Goal: Task Accomplishment & Management: Complete application form

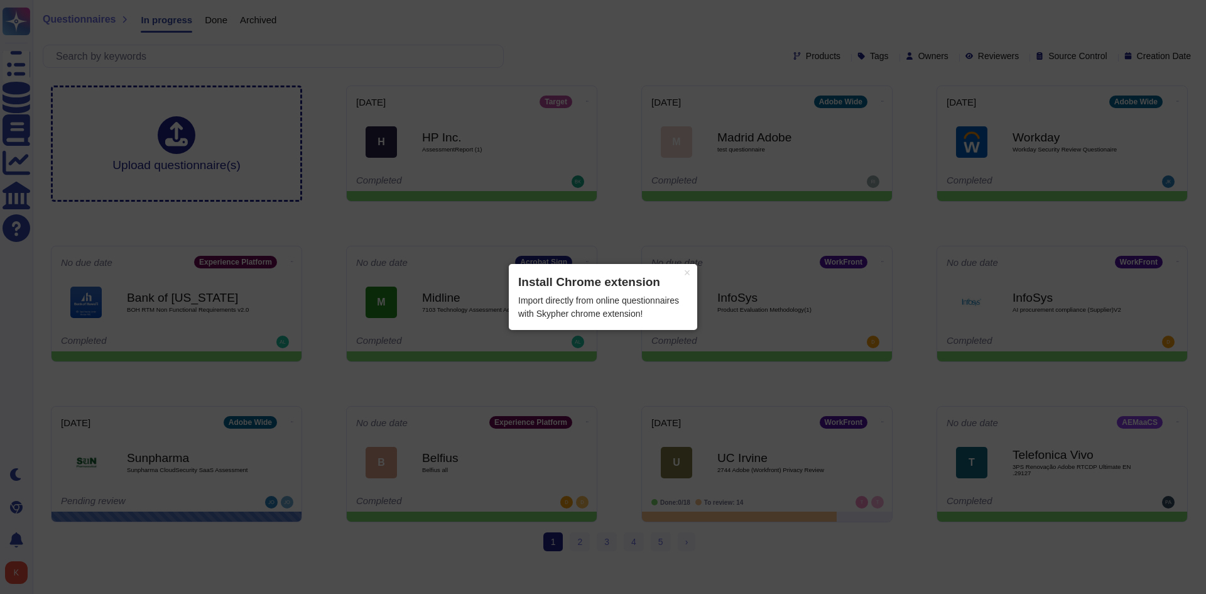
click at [658, 297] on div "Import directly from online questionnaires with Skypher chrome extension!" at bounding box center [603, 307] width 170 height 26
click at [683, 278] on button "×" at bounding box center [687, 273] width 20 height 18
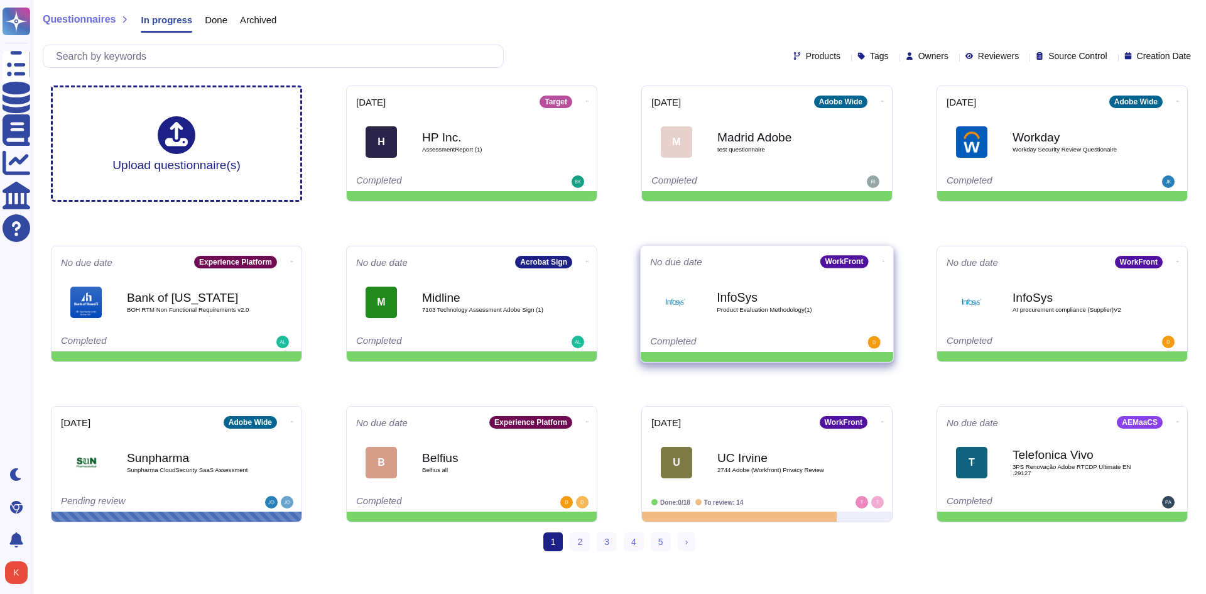
click at [836, 295] on b "InfoSys" at bounding box center [780, 297] width 127 height 12
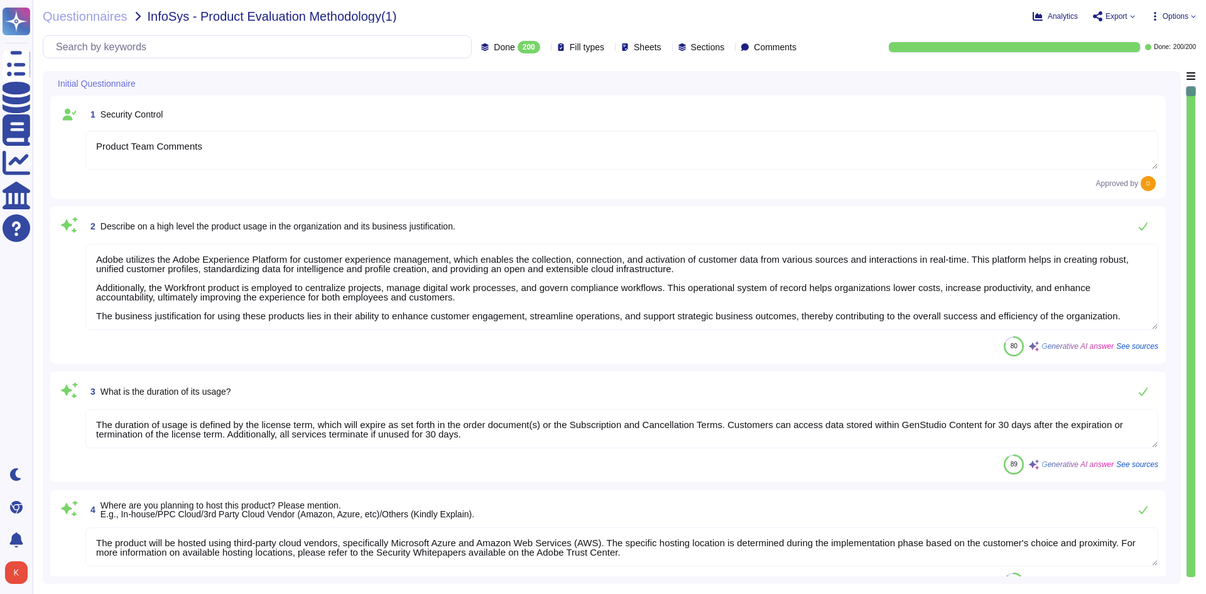
type textarea "Product Team Comments"
type textarea "Adobe utilizes the Adobe Experience Platform for customer experience management…"
type textarea "The duration of usage is defined by the license term, which will expire as set …"
type textarea "The product will be hosted using third-party cloud vendors, specifically Micros…"
type textarea "The intended users include individual employees, customers, and system accounts."
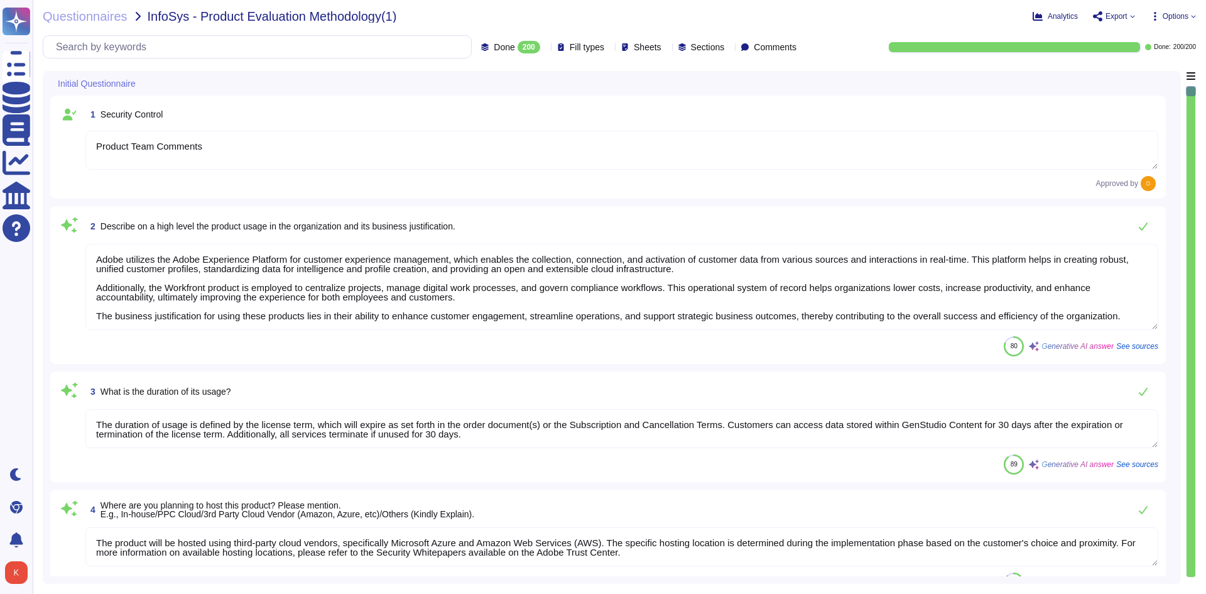
type textarea "The type of data being handled/processed includes: 1. Personal Information (PI)…"
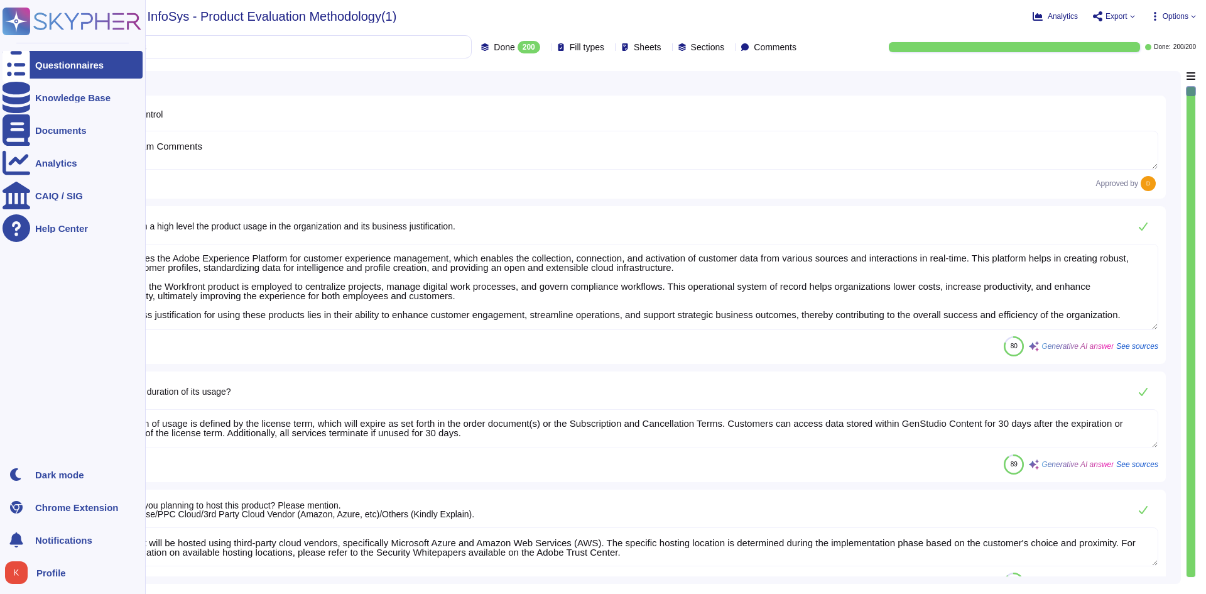
click at [71, 67] on div "Questionnaires" at bounding box center [69, 64] width 68 height 9
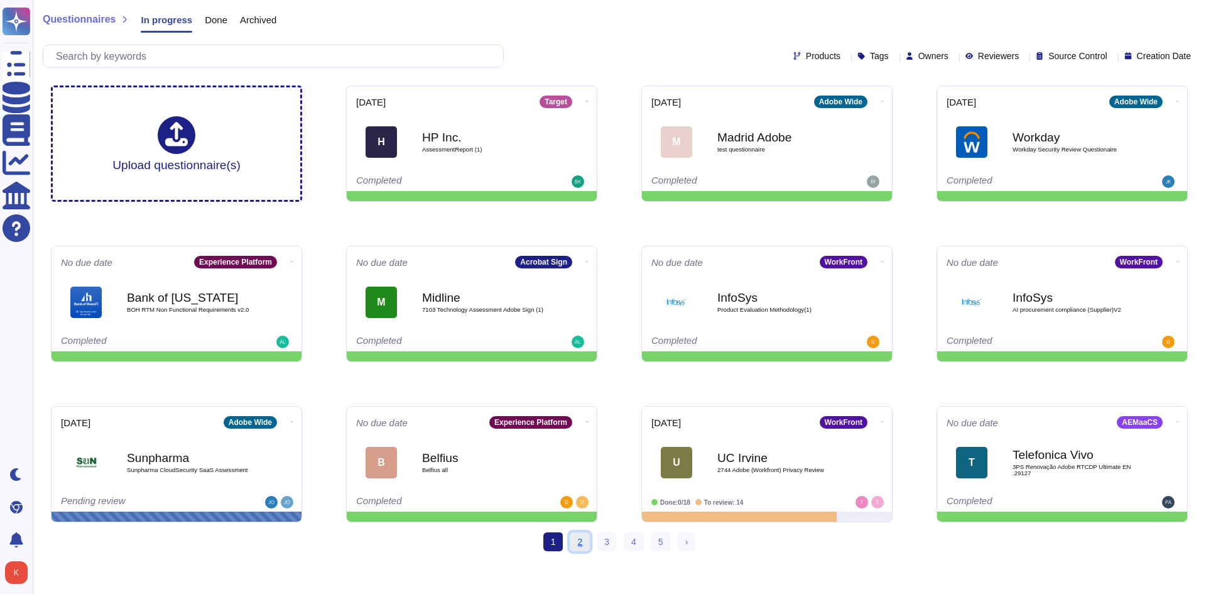
click at [582, 548] on link "2" at bounding box center [580, 541] width 20 height 19
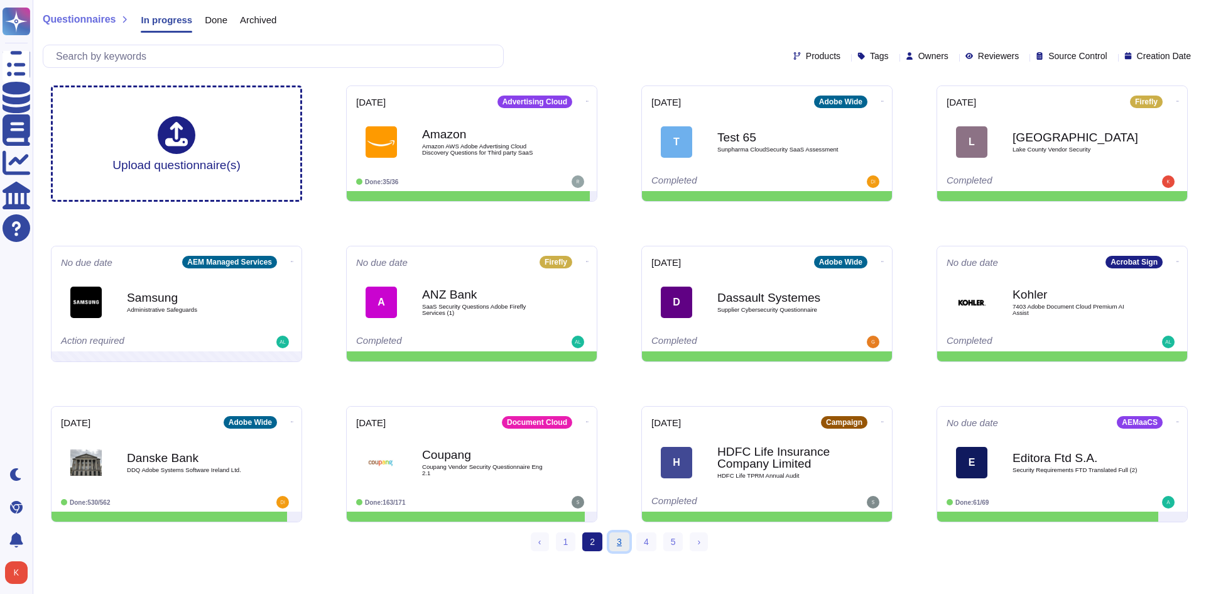
click at [622, 543] on link "3" at bounding box center [619, 541] width 20 height 19
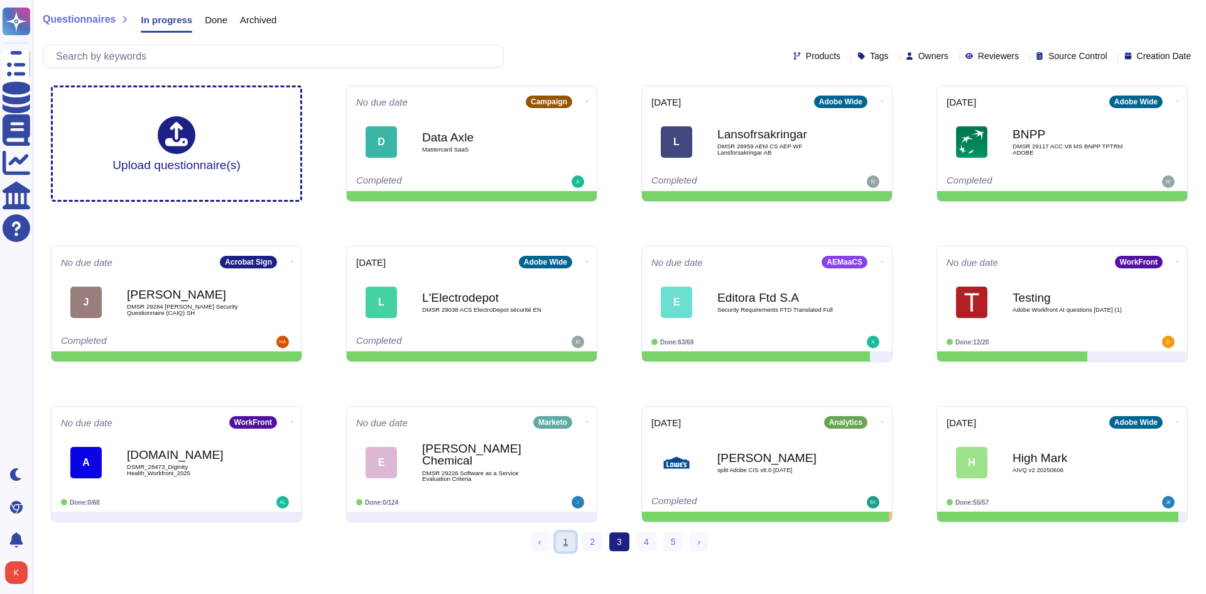
click at [565, 544] on link "1" at bounding box center [566, 541] width 20 height 19
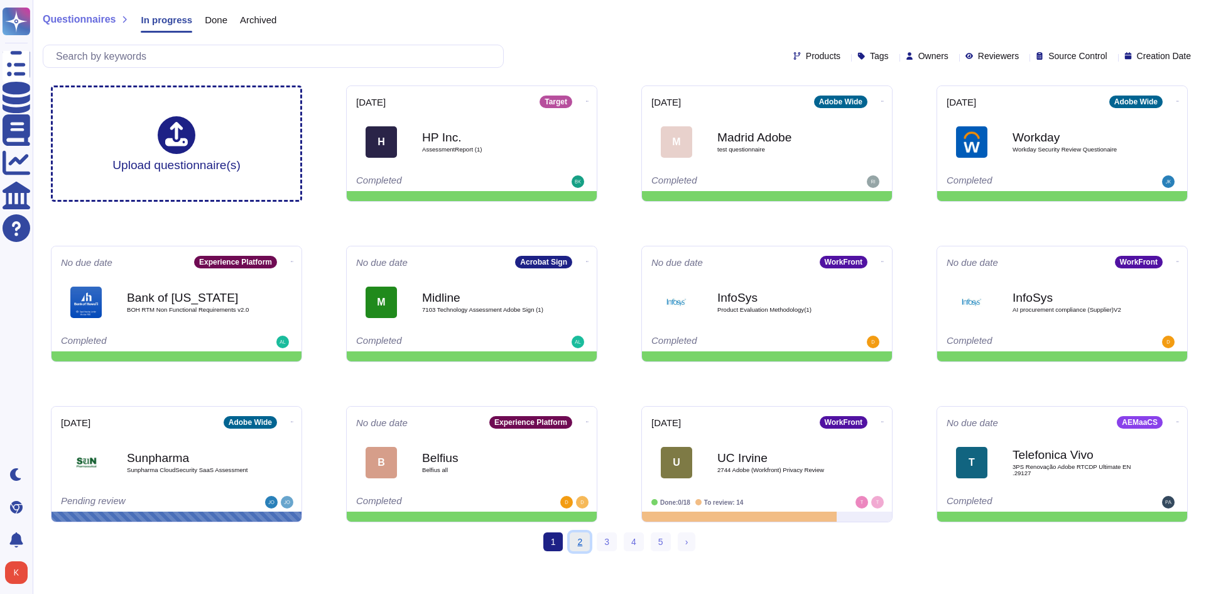
click at [581, 539] on link "2" at bounding box center [580, 541] width 20 height 19
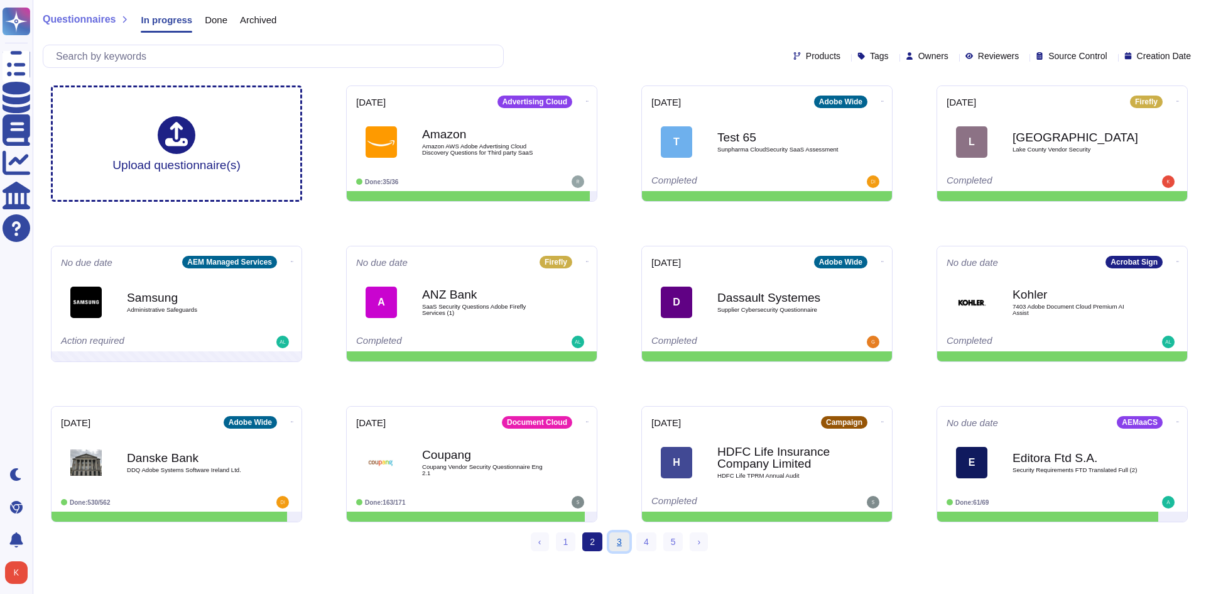
click at [613, 547] on link "3" at bounding box center [619, 541] width 20 height 19
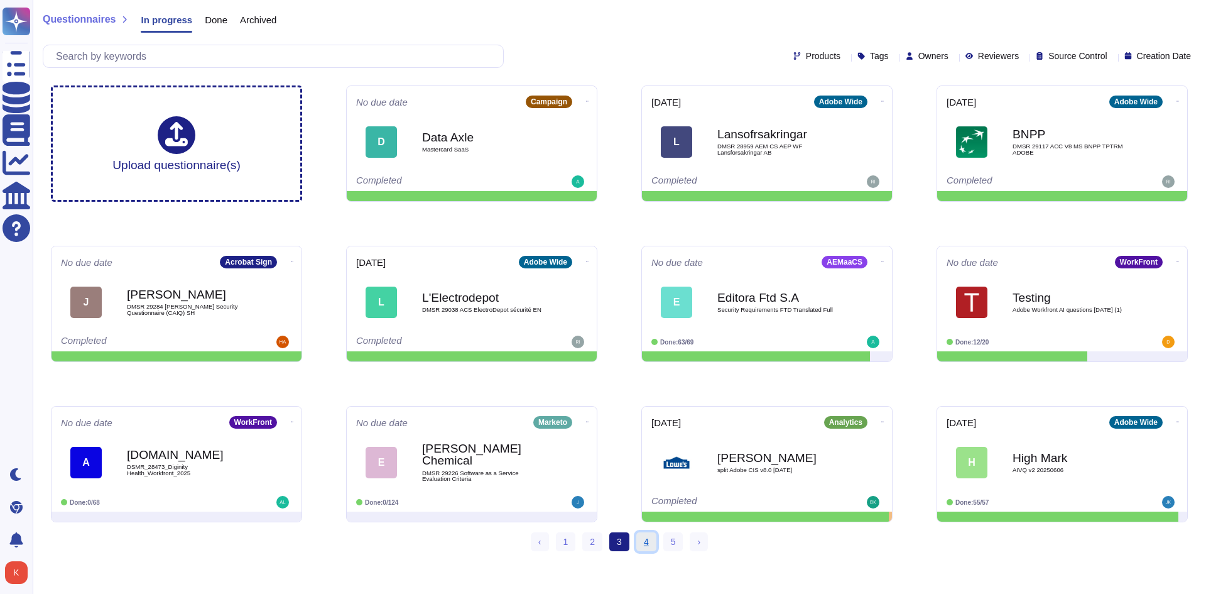
click at [641, 544] on link "4" at bounding box center [646, 541] width 20 height 19
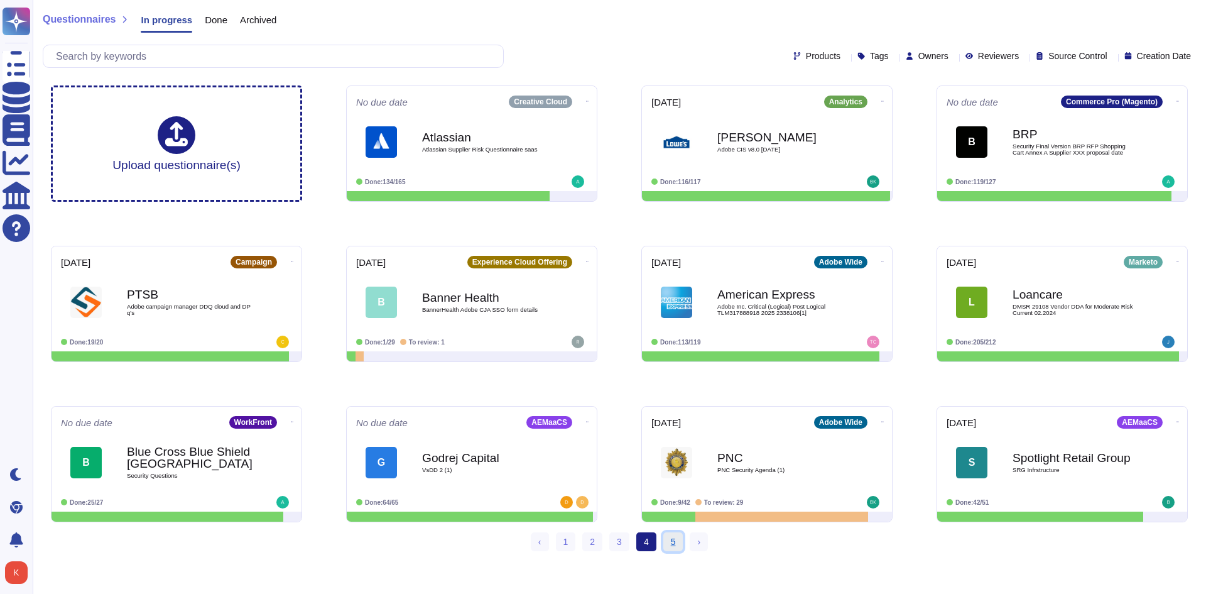
click at [675, 548] on link "5" at bounding box center [673, 541] width 20 height 19
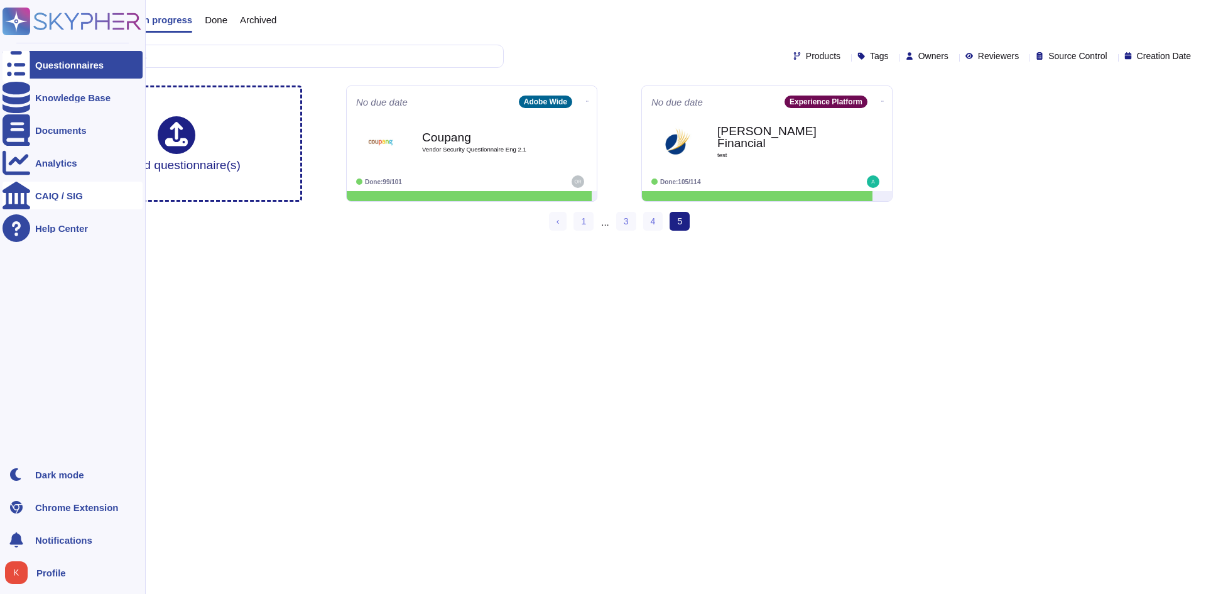
click at [94, 198] on div "CAIQ / SIG" at bounding box center [73, 196] width 140 height 28
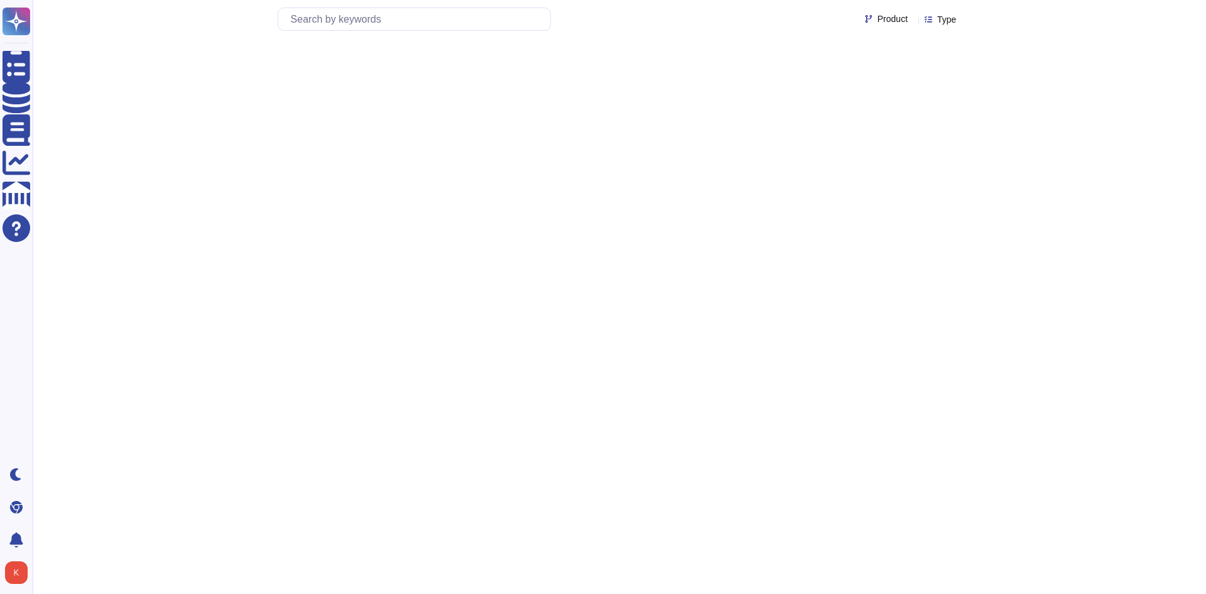
click at [393, 86] on div at bounding box center [620, 85] width 704 height 95
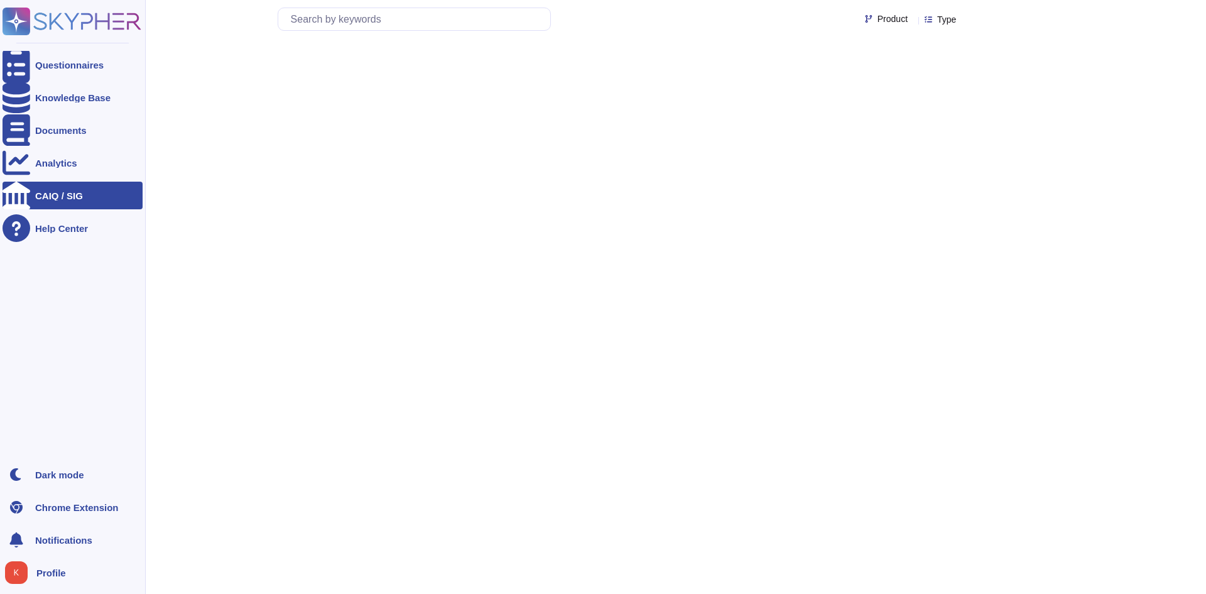
click at [66, 18] on icon at bounding box center [72, 22] width 139 height 28
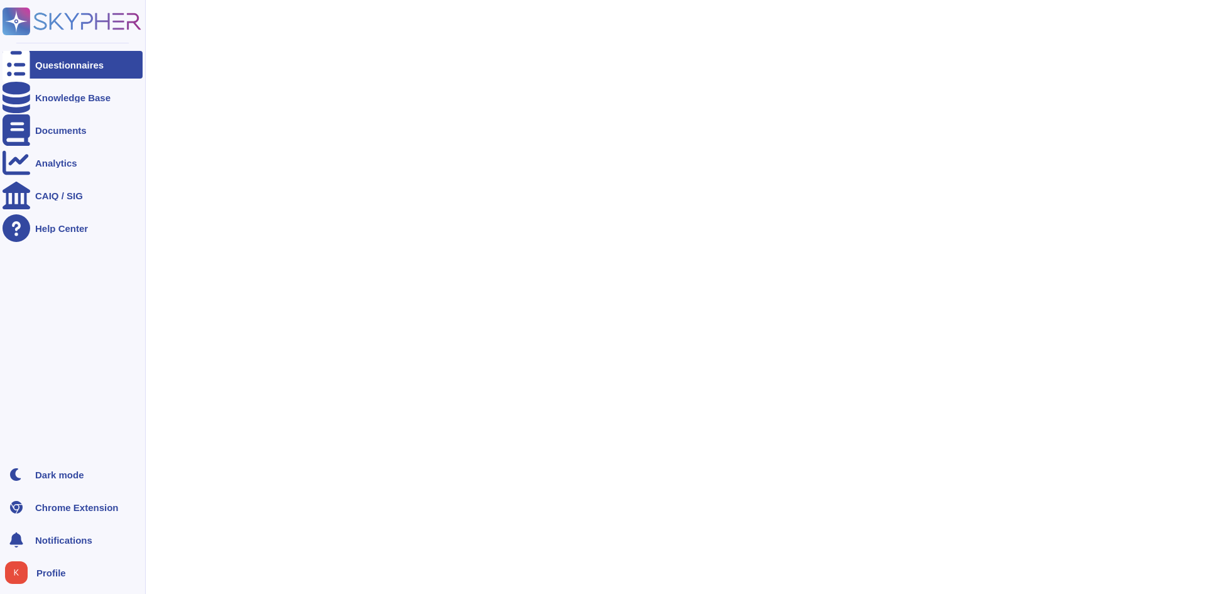
click at [80, 80] on ul "Questionnaires Knowledge Base Documents Analytics CAIQ / SIG Help Center" at bounding box center [73, 252] width 140 height 402
click at [82, 61] on div "Questionnaires" at bounding box center [69, 64] width 68 height 9
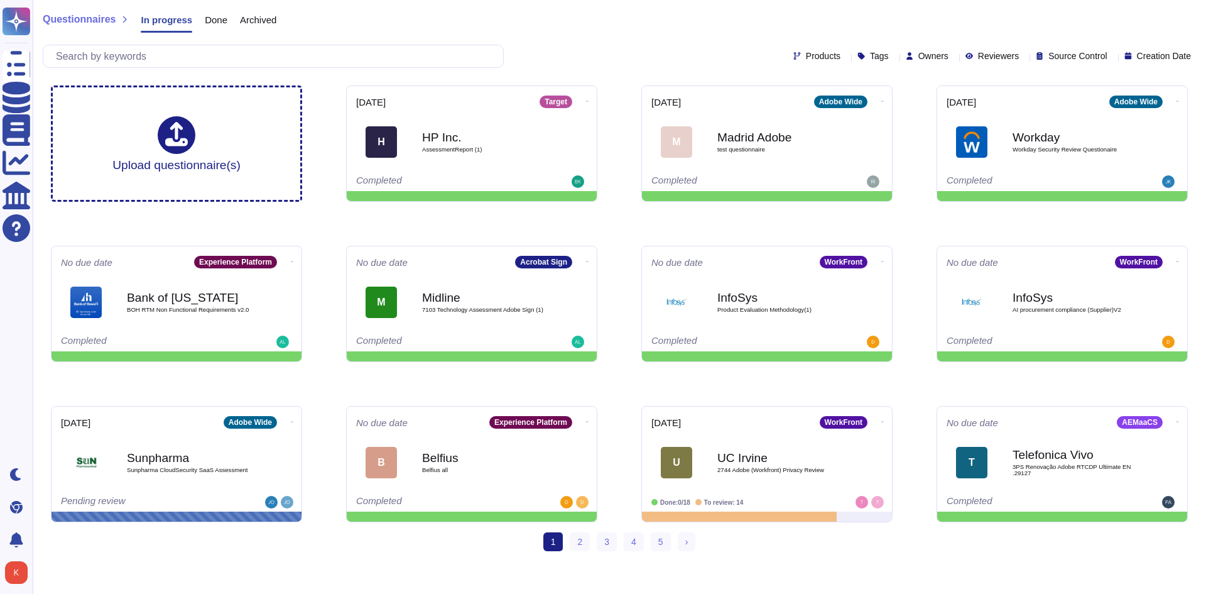
click at [553, 544] on span "1 (current)" at bounding box center [553, 541] width 20 height 19
click at [555, 541] on span "1 (current)" at bounding box center [553, 541] width 20 height 19
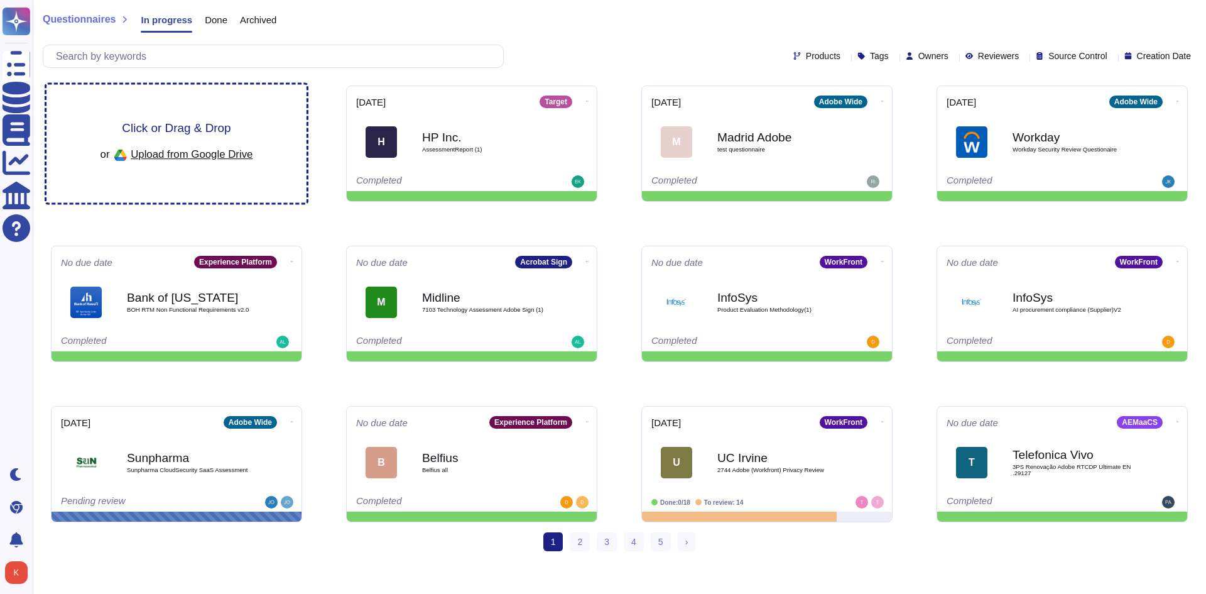
click at [178, 129] on span "Click or Drag & Drop" at bounding box center [176, 128] width 109 height 12
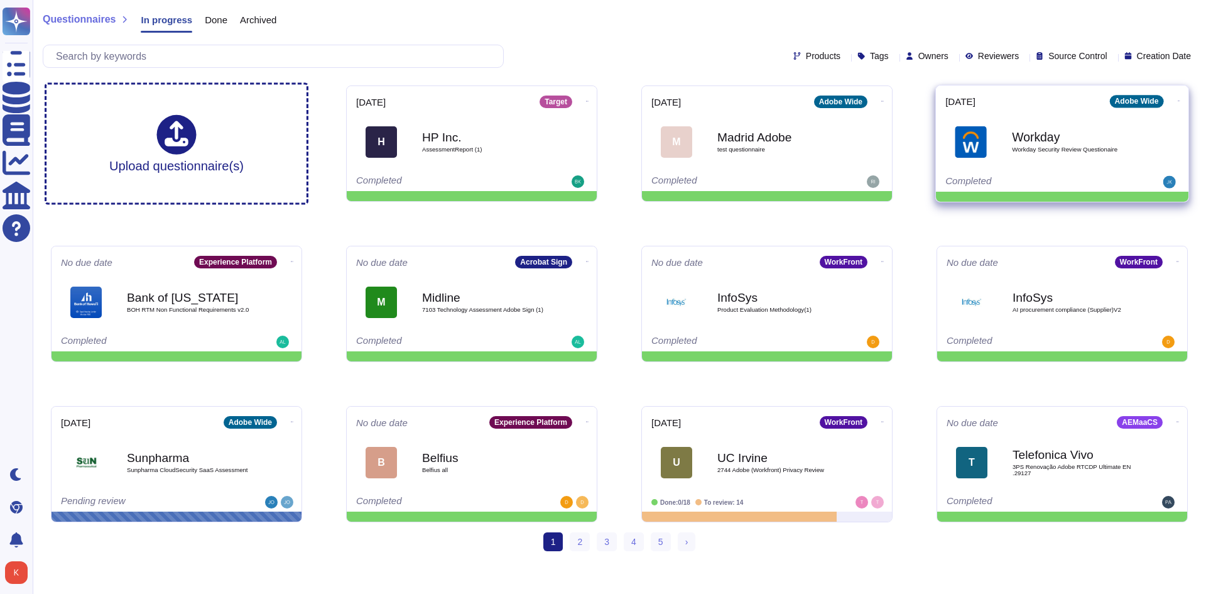
click at [1085, 151] on span "Workday Security Review Questionaire" at bounding box center [1075, 149] width 127 height 6
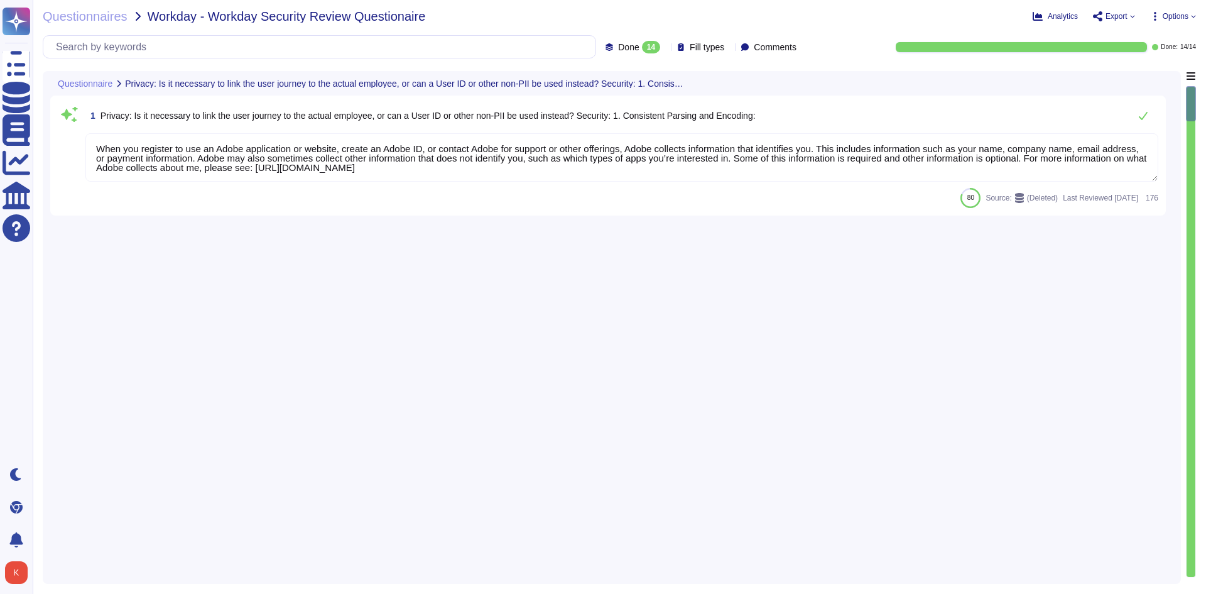
type textarea "When you register to use an Adobe application or website, create an Adobe ID, o…"
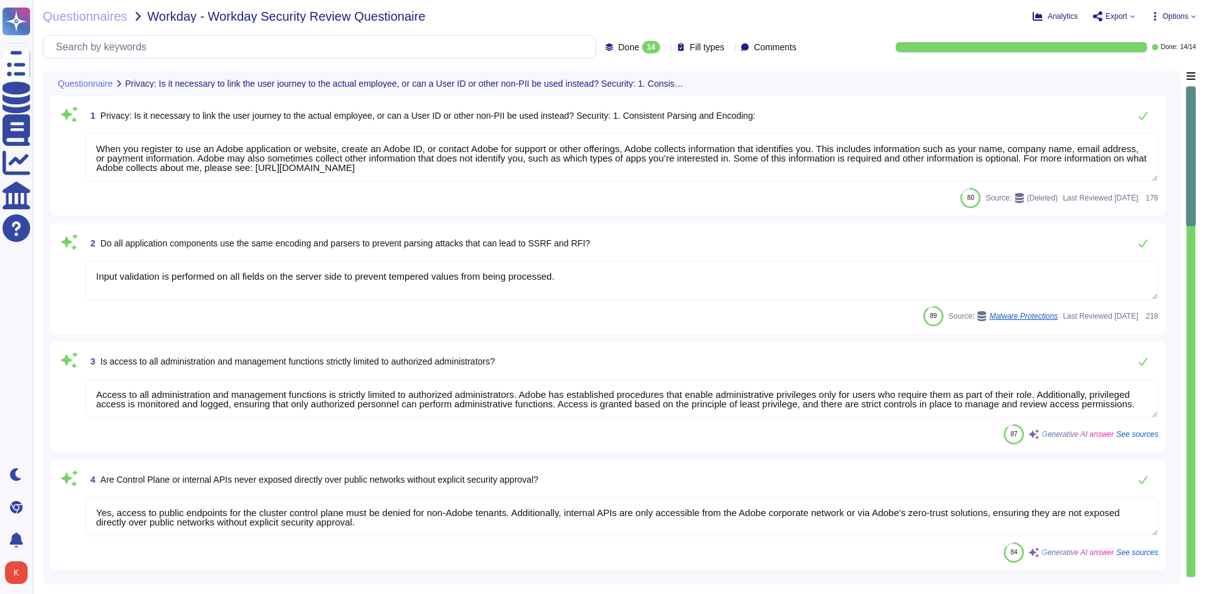
type textarea "Input validation is performed on all fields on the server side to prevent tempe…"
type textarea "Access to all administration and management functions is strictly limited to au…"
type textarea "Yes, access to public endpoints for the cluster control plane must be denied fo…"
type textarea "Each API call requires authentication to be established, either through Oauth 2…"
type textarea "Yes, API URLs are designed to avoid exposing sensitive information such as API …"
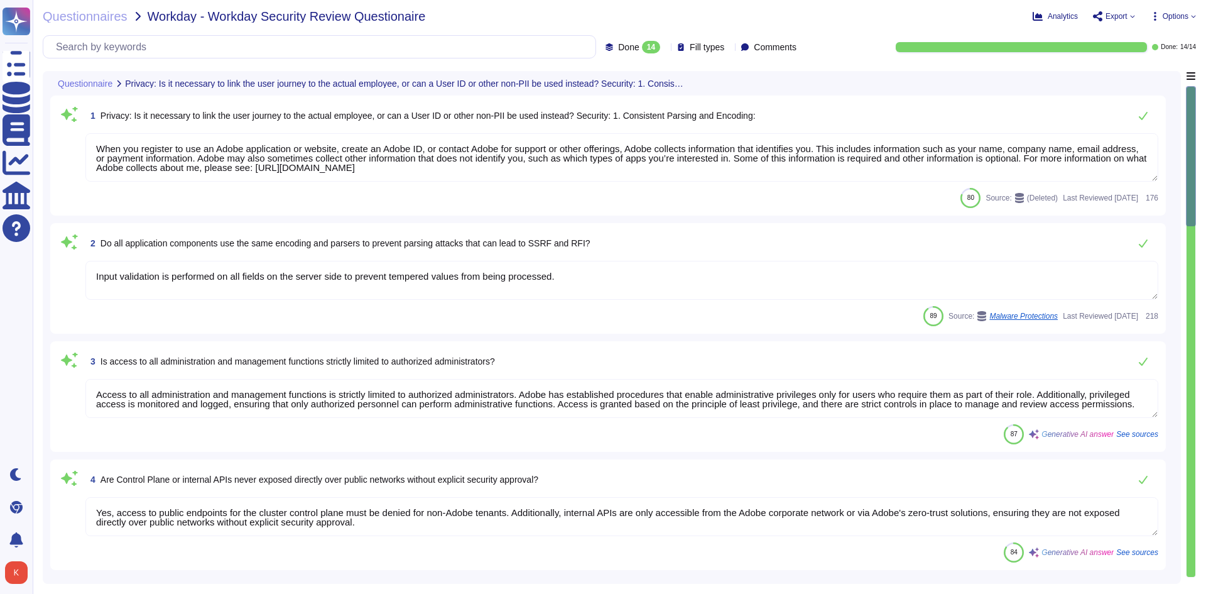
type textarea "To maintain the security of your applications and users, all requests to the se…"
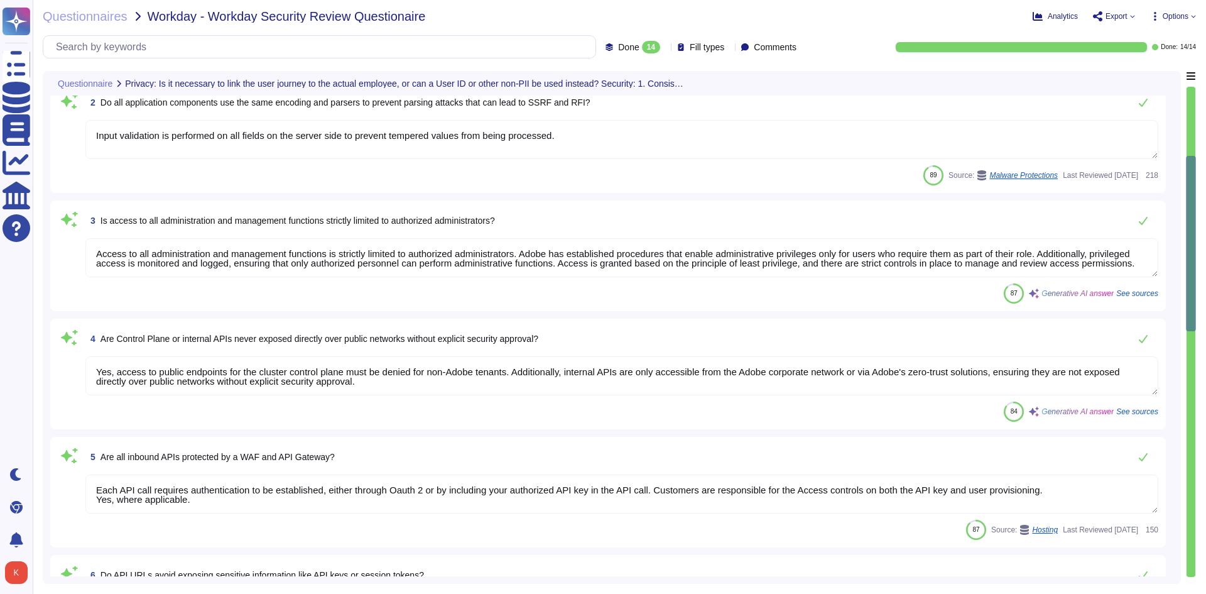
type textarea "Yes"
type textarea "Adobe integrates with any [PERSON_NAME] 2.0-compliant identity provider for aut…"
type textarea "By default, Adobe Developer Console will generate a public/private key pair for…"
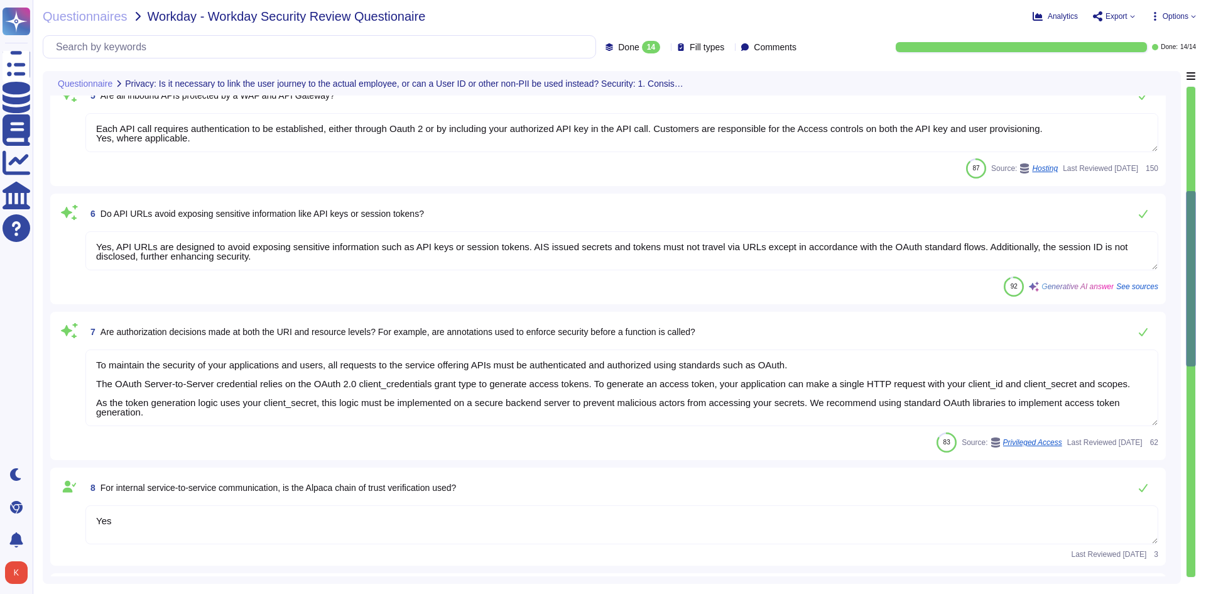
type textarea "Input validation is performed on all fields on the server side to prevent tempe…"
type textarea "Yes, all customer data in transit is securely transported using TLS 1.2 or high…"
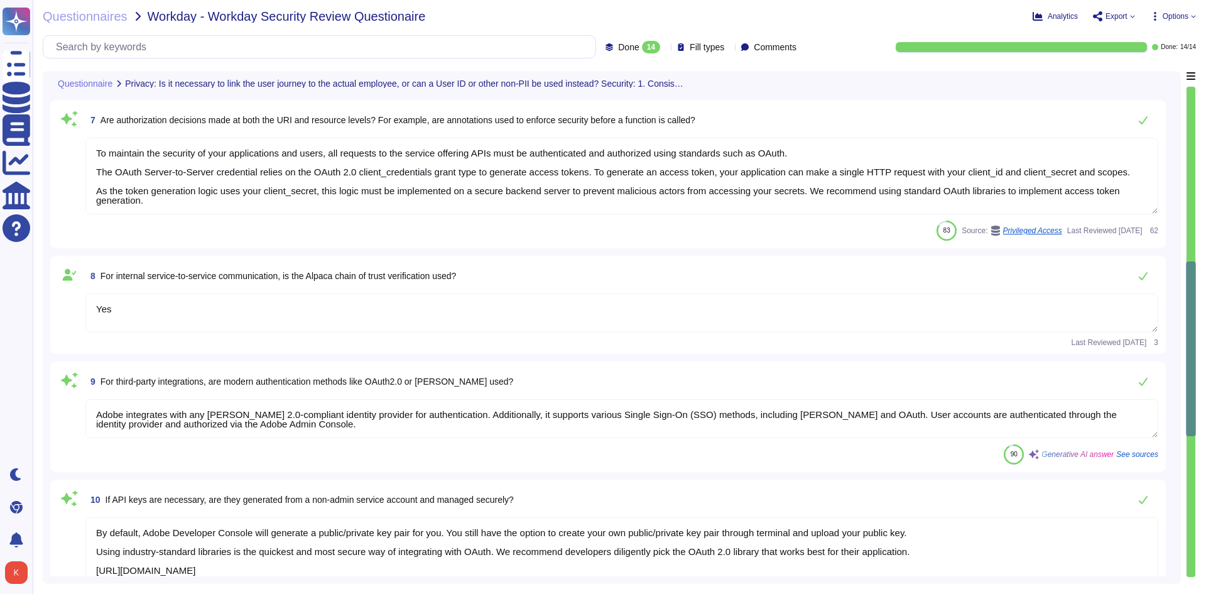
type textarea "Yes, rate-limiting measures are implemented to prevent abuse and overwhelming t…"
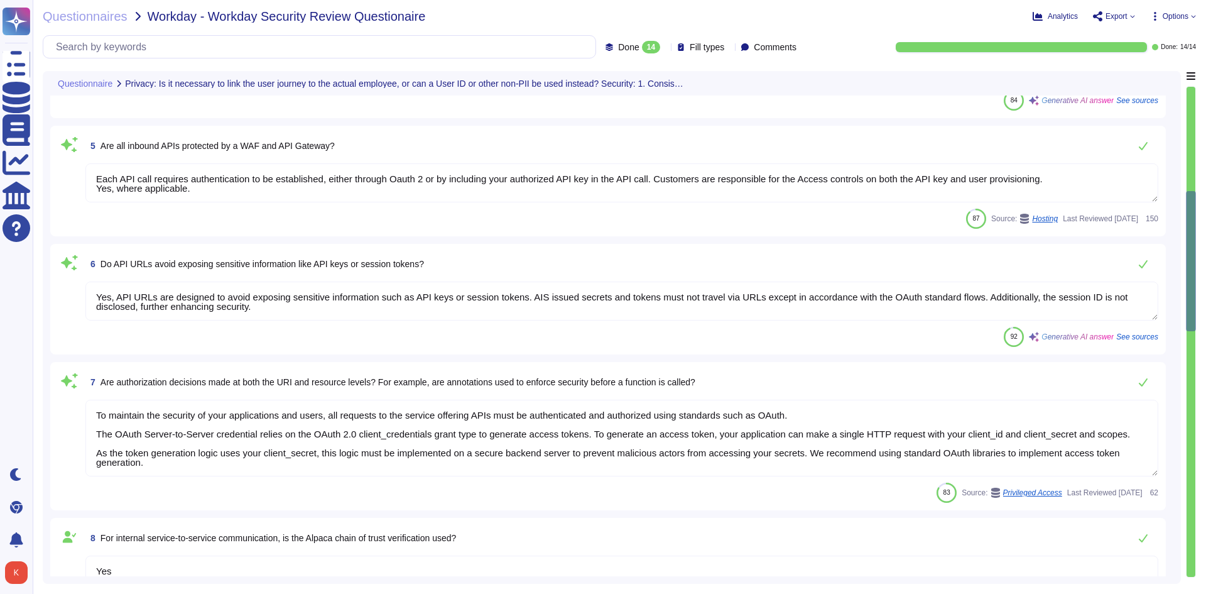
scroll to position [377, 0]
type textarea "Input validation is performed on all fields on the server side to prevent tempe…"
type textarea "Access to all administration and management functions is strictly limited to au…"
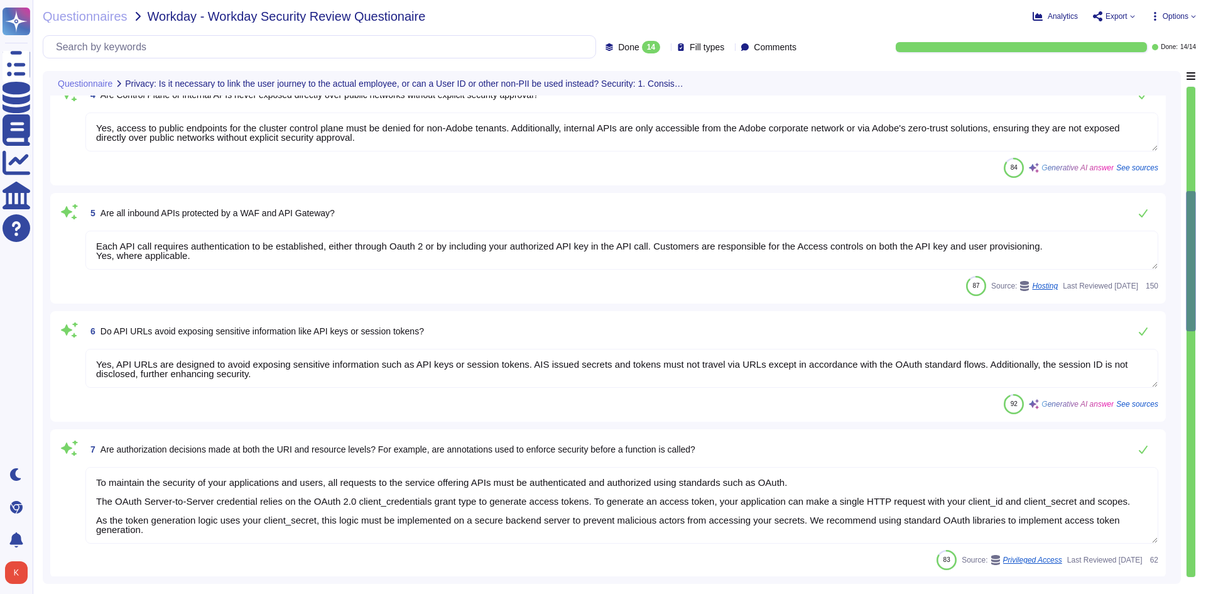
click at [973, 284] on span "87" at bounding box center [976, 285] width 7 height 7
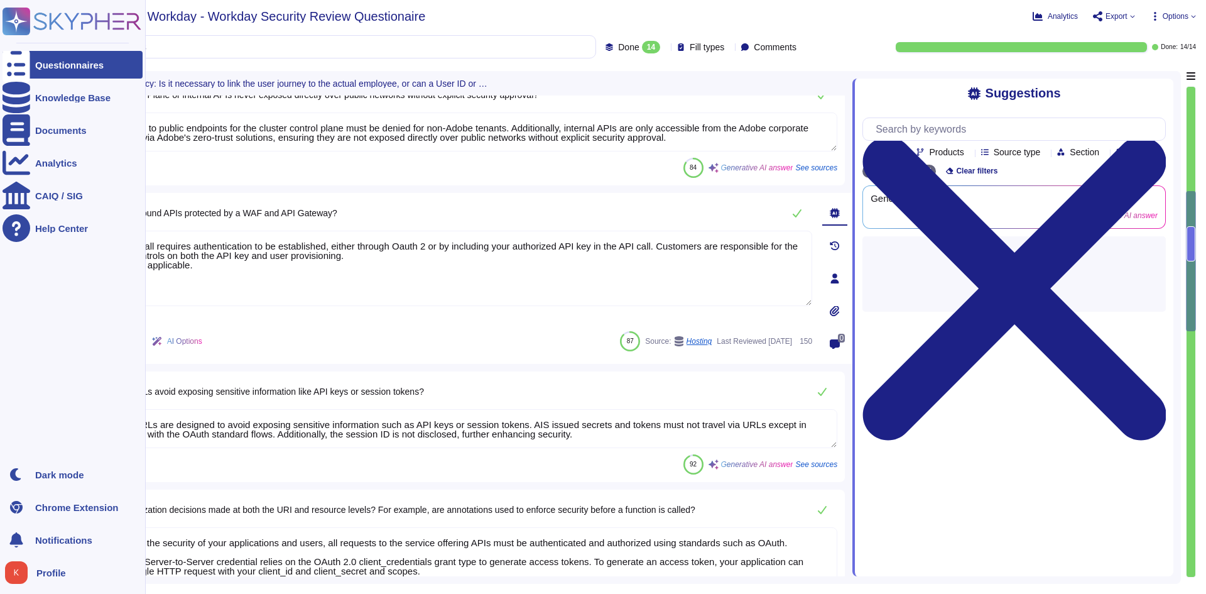
click at [86, 21] on icon at bounding box center [72, 22] width 139 height 28
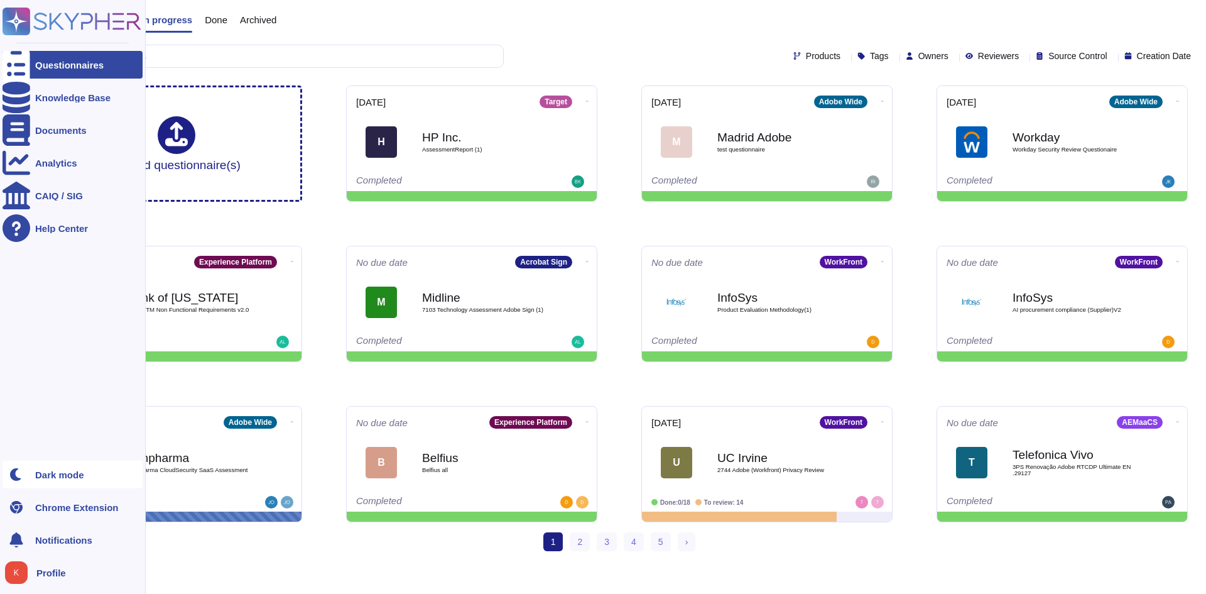
click at [41, 482] on div "Dark mode" at bounding box center [73, 474] width 140 height 28
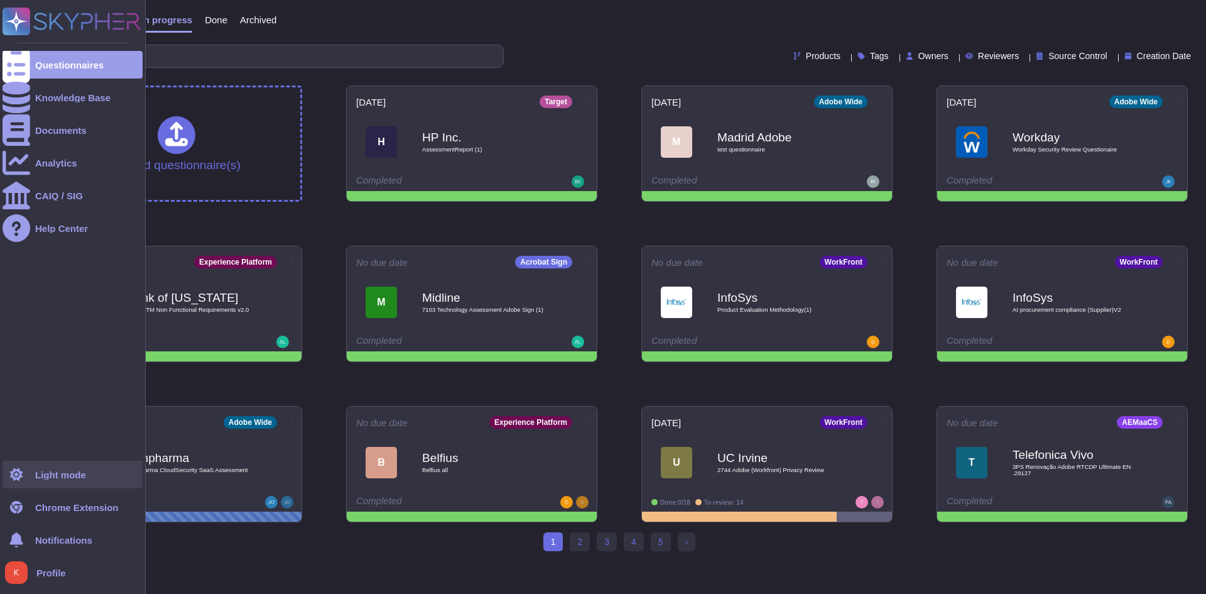
click at [41, 482] on div "Light mode" at bounding box center [73, 474] width 140 height 28
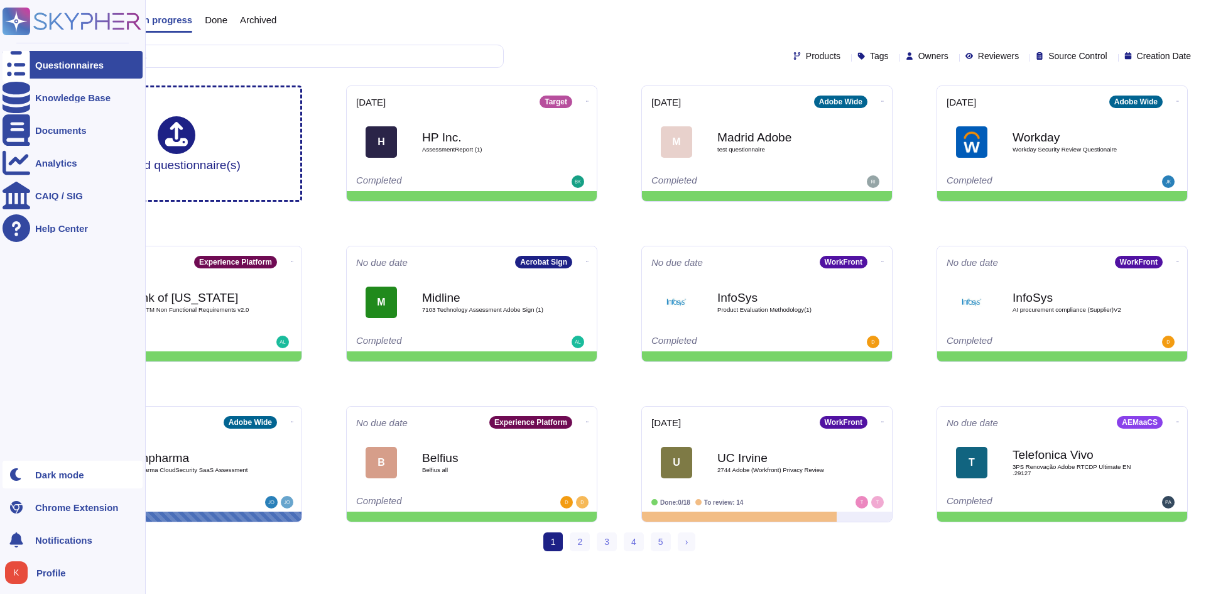
click at [41, 482] on div "Dark mode" at bounding box center [73, 474] width 140 height 28
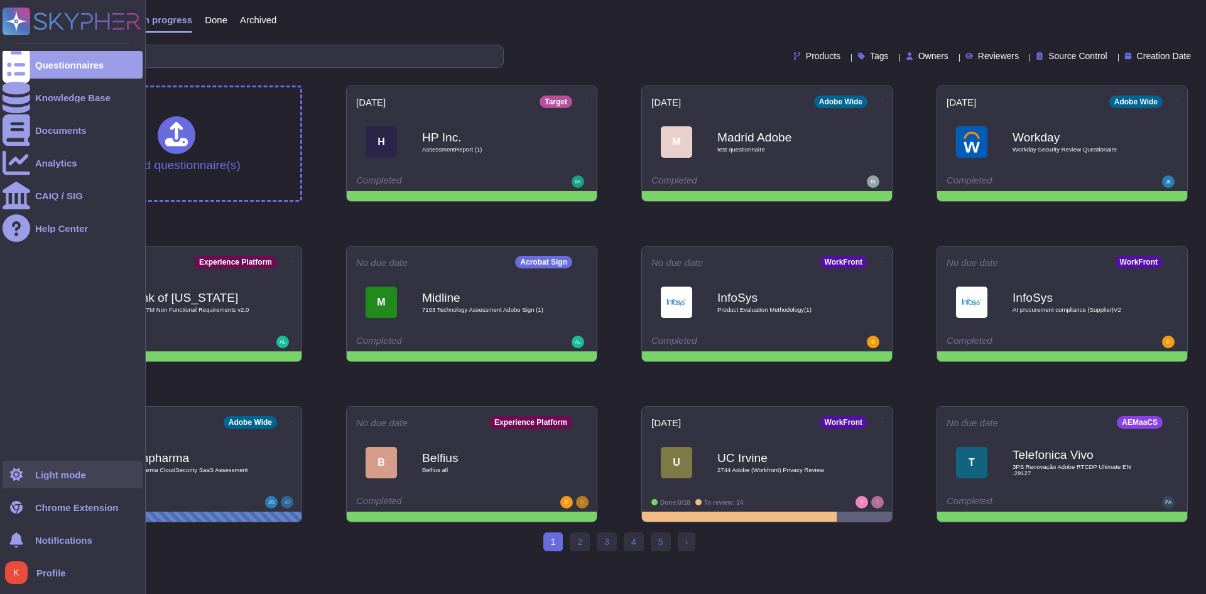
click at [41, 482] on div "Light mode" at bounding box center [73, 474] width 140 height 28
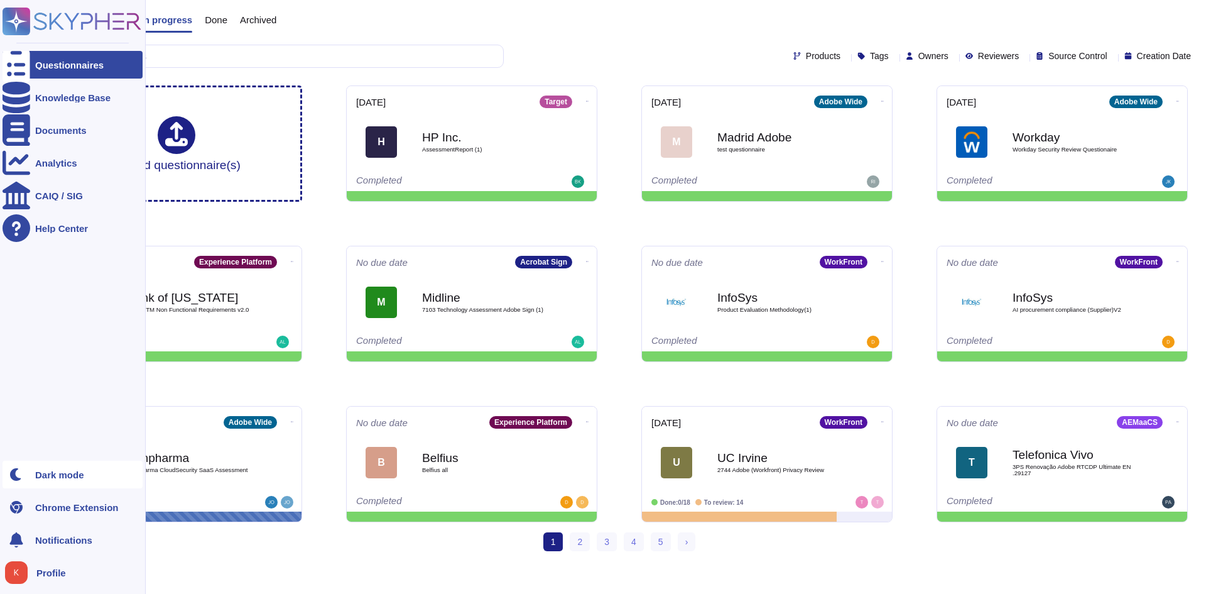
click at [41, 482] on div "Dark mode" at bounding box center [73, 474] width 140 height 28
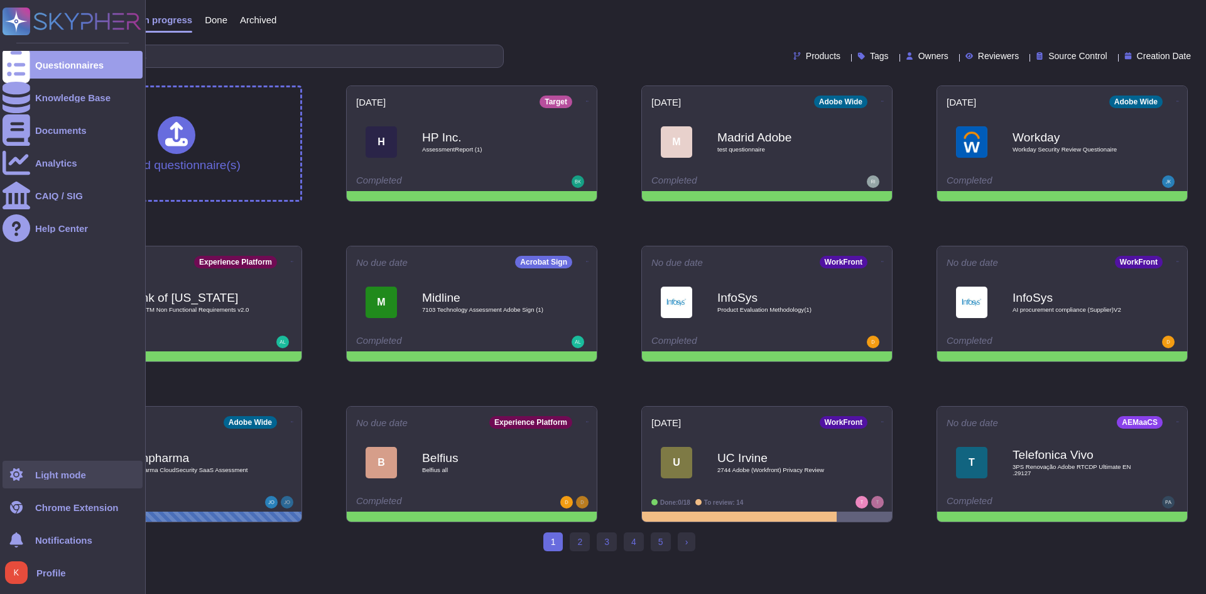
click at [41, 482] on div "Light mode" at bounding box center [73, 474] width 140 height 28
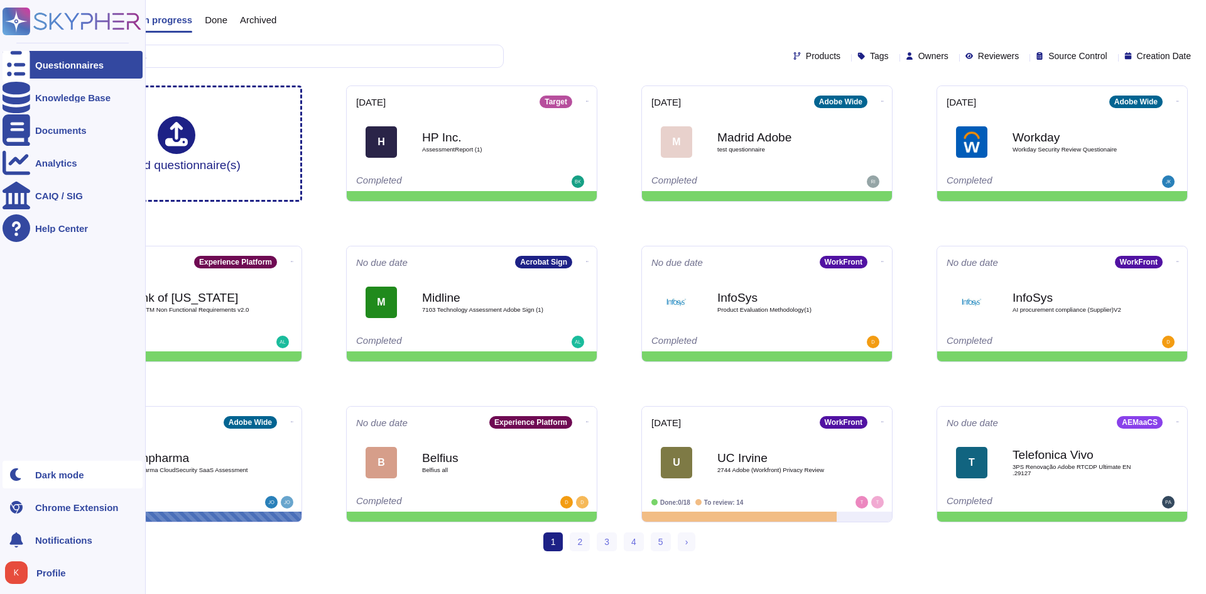
click at [41, 482] on div "Dark mode" at bounding box center [73, 474] width 140 height 28
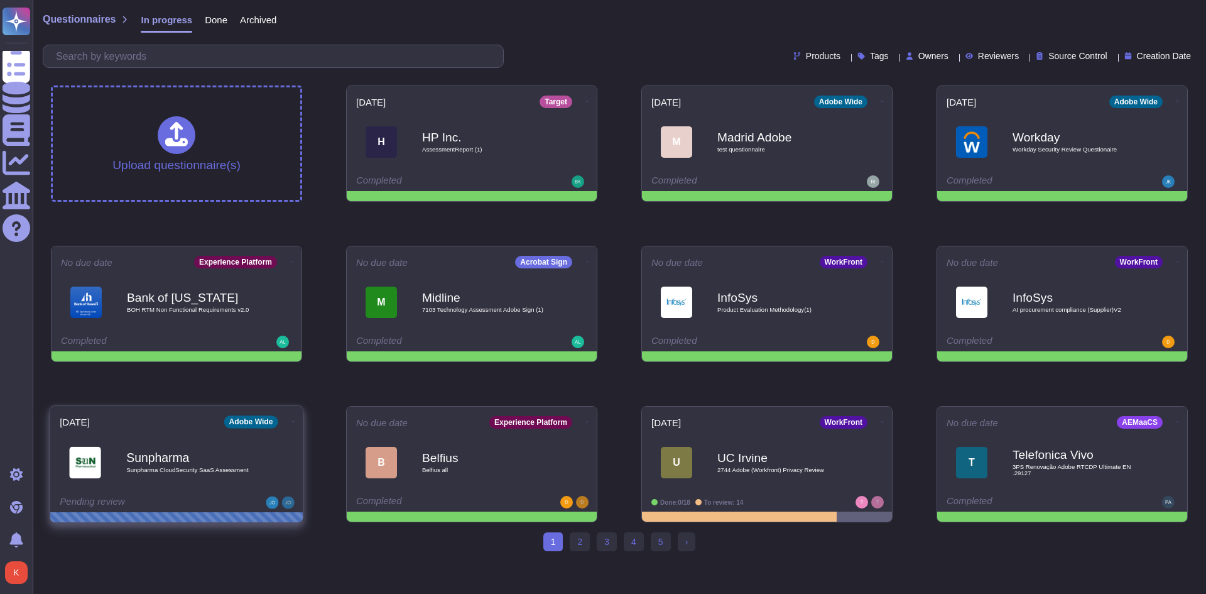
click at [194, 480] on div "Sunpharma Sunpharma CloudSecurity SaaS Assessment" at bounding box center [189, 461] width 127 height 51
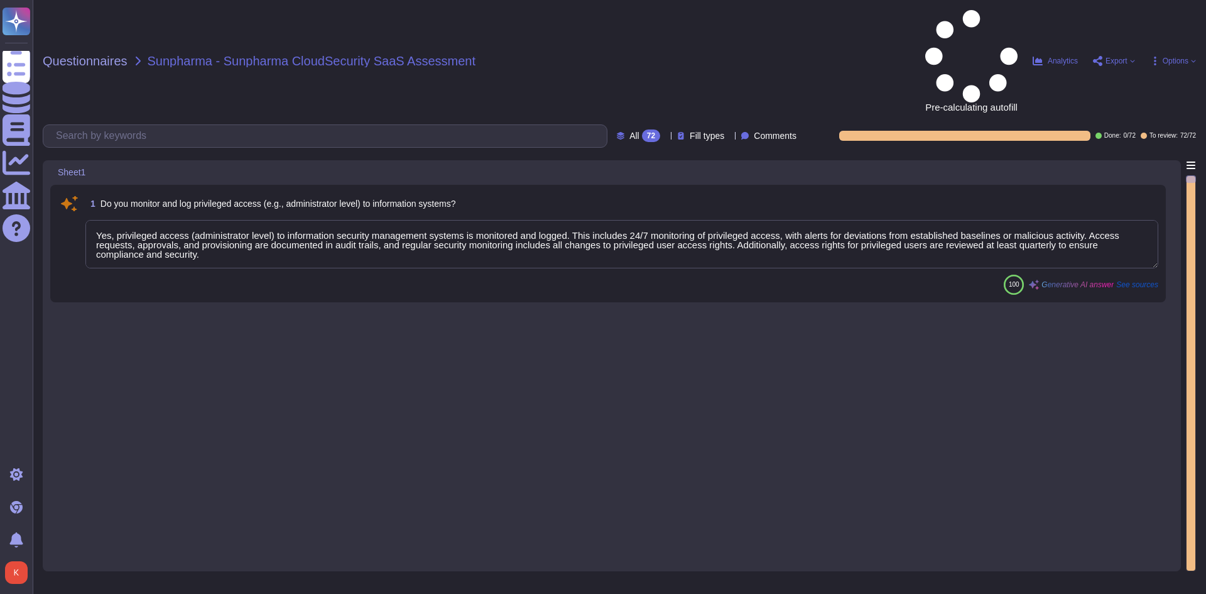
type textarea "Yes, privileged access (administrator level) to information security management…"
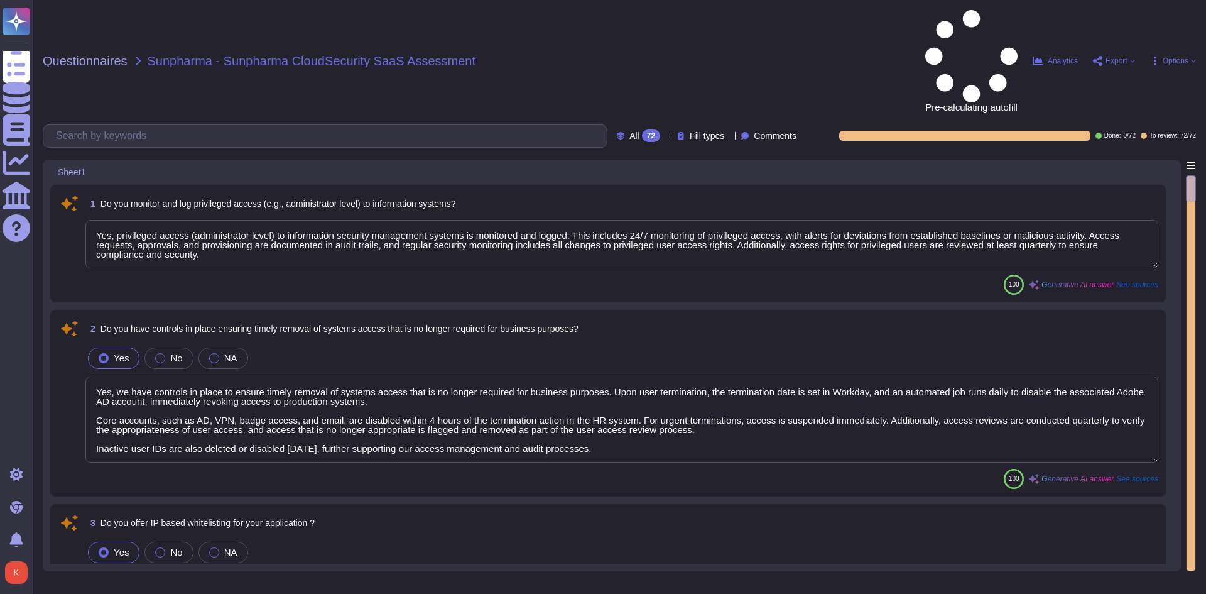
type textarea "Yes, we have controls in place to ensure timely removal of systems access that …"
type textarea "Yes, access can be restricted through IP Whitelisting of Adobe products. Howeve…"
type textarea "Yes, robust controls are in place to prevent unauthorized access to application…"
type textarea "Yes, strong and complex passwords are required for accessing application accoun…"
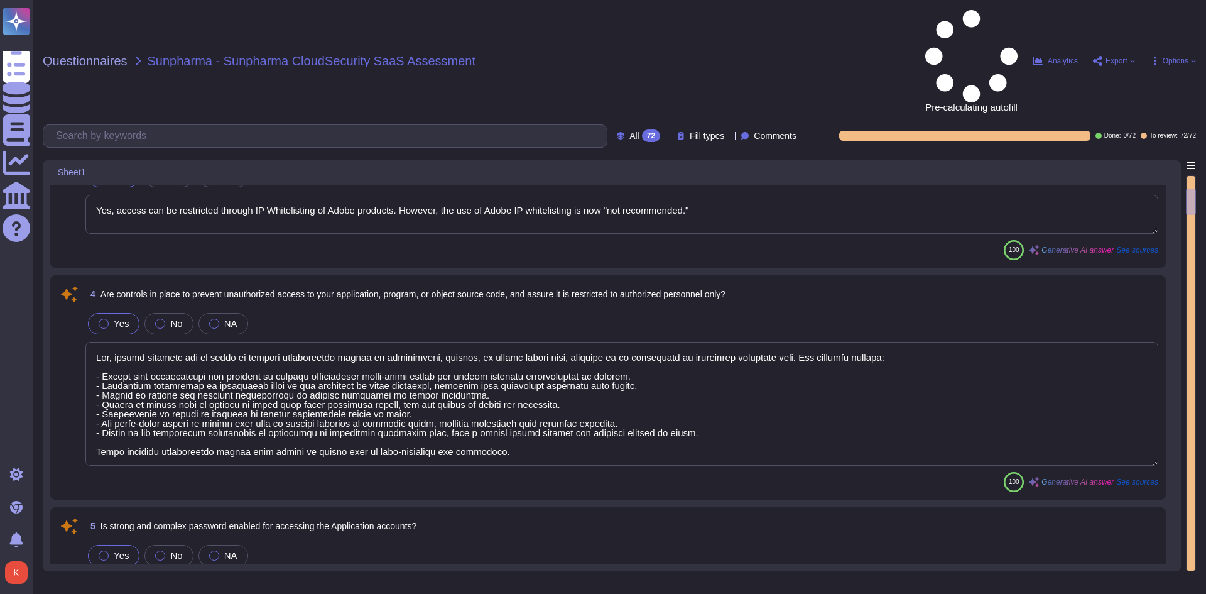
scroll to position [377, 0]
type textarea "For personnel accounts subscribed to the corporate identity management system, …"
type textarea "Yes, default IDs are disabled for information systems. All default accounts and…"
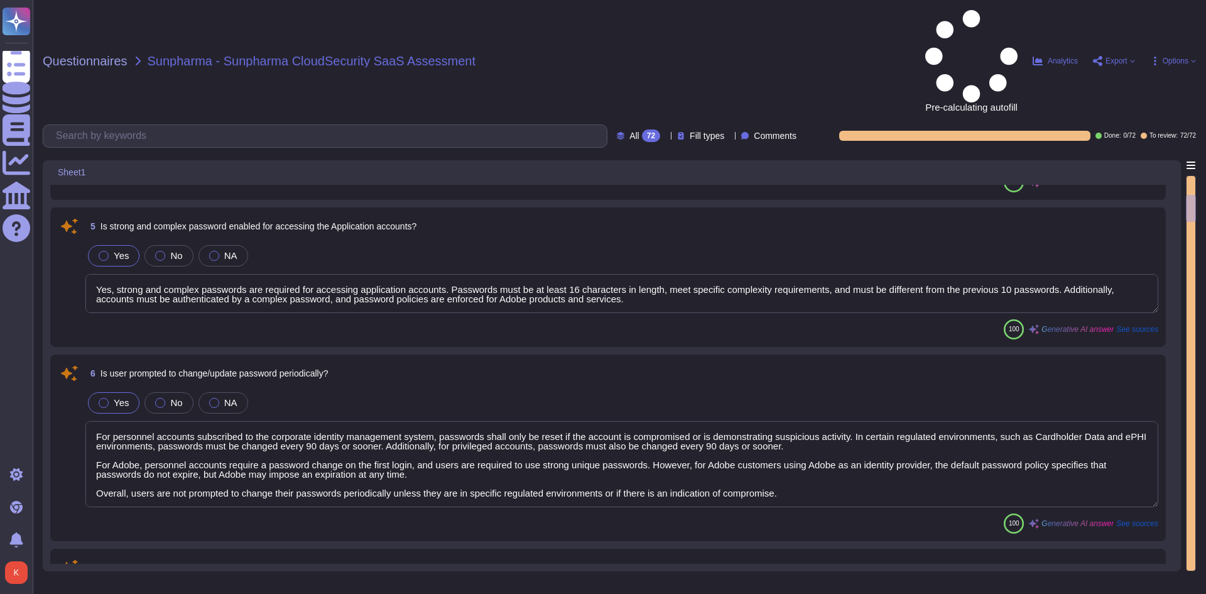
type textarea "Yes, default IDs are disabled for applications. All default accounts and passwo…"
type textarea "Yes, there is an application-level password policy in place. The minimum passwo…"
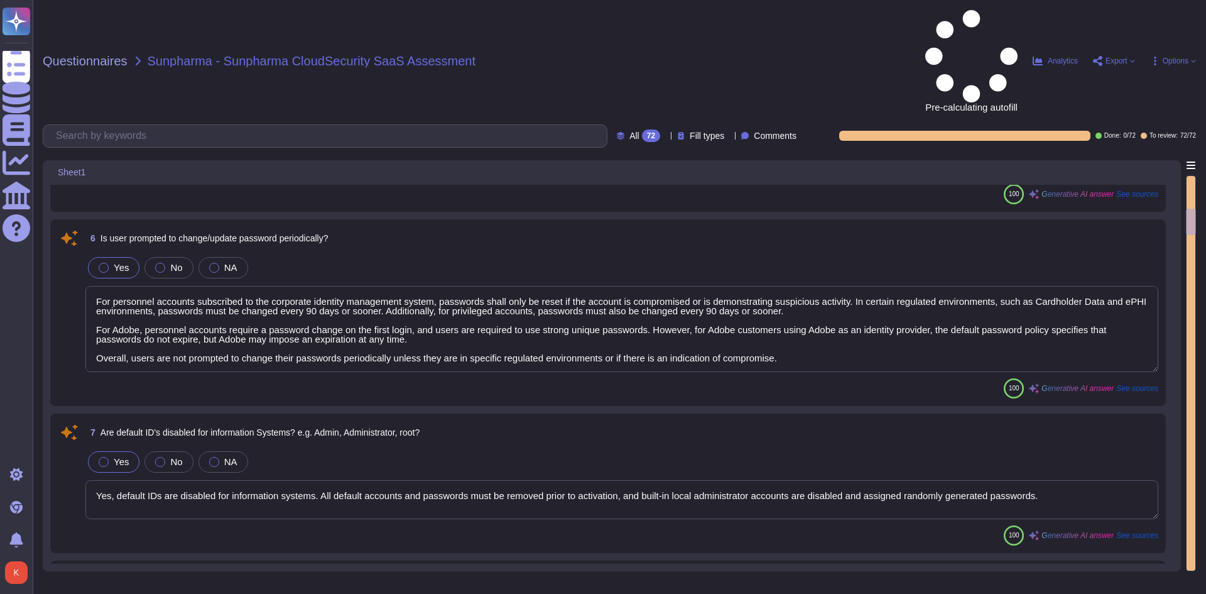
type textarea "Adobe designs, develops, deploys, and tests APIs in accordance with leading ind…"
type textarea "Adobe performs input validation on all fields on the server side to prevent tam…"
type textarea "Yes, session timeouts are enabled after a specified period of inactivity. Speci…"
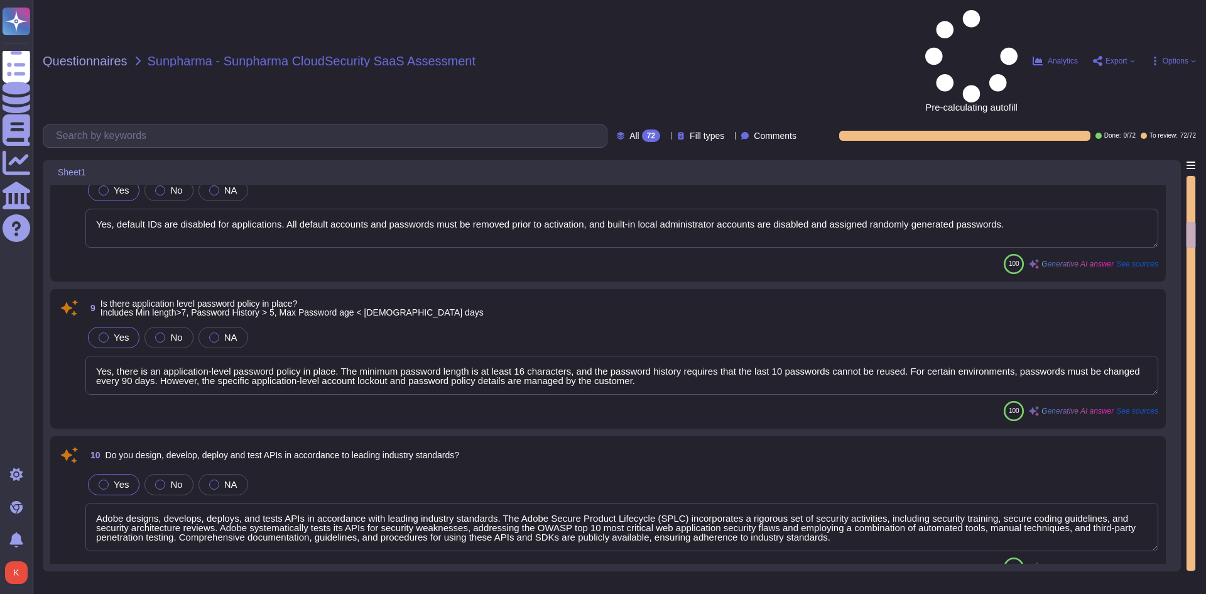
type textarea "Yes, Adobe has implemented segregation for application components through netwo…"
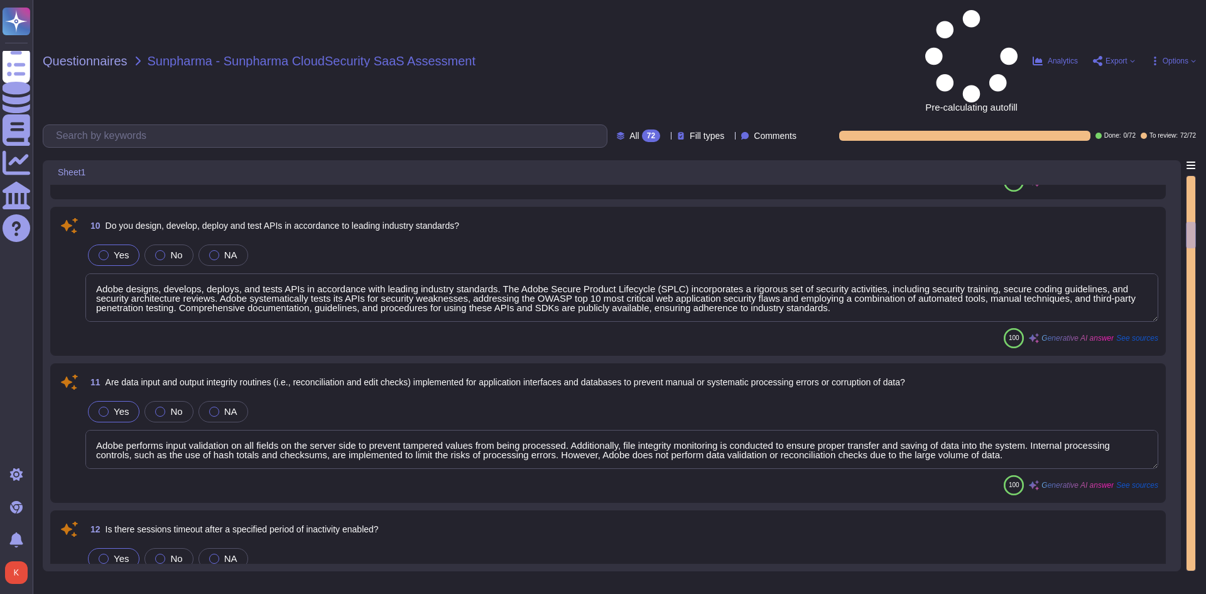
scroll to position [1507, 0]
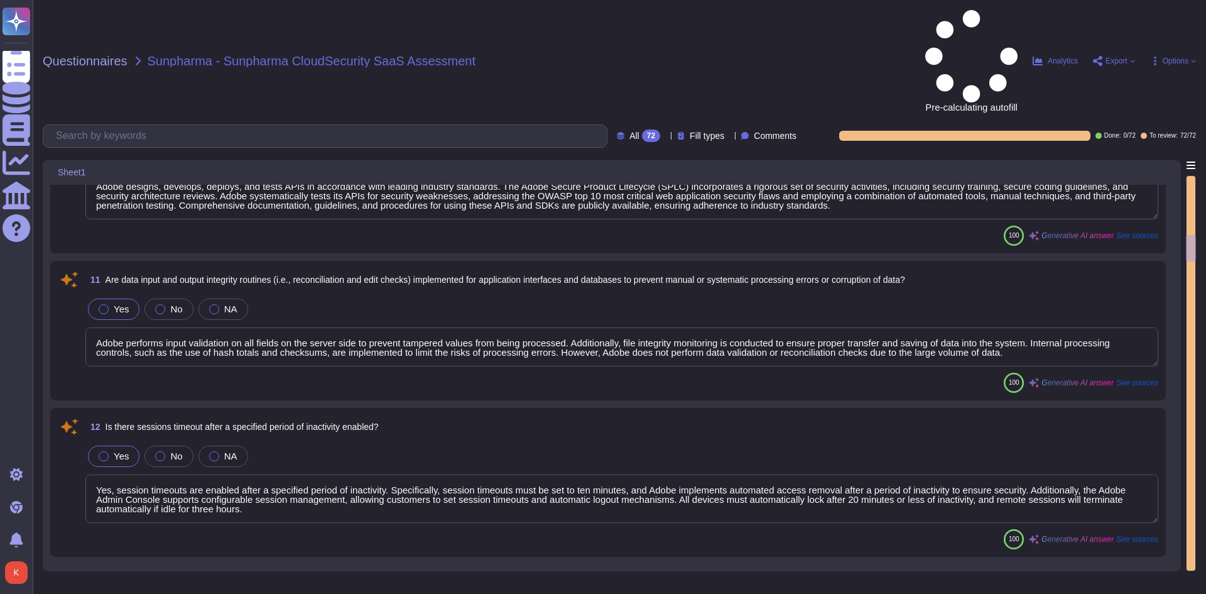
type textarea "Yes, the administrative interface for managing the boundary firewall is secure …"
type textarea "Active sessions must be terminated when not in use. Session management is confi…"
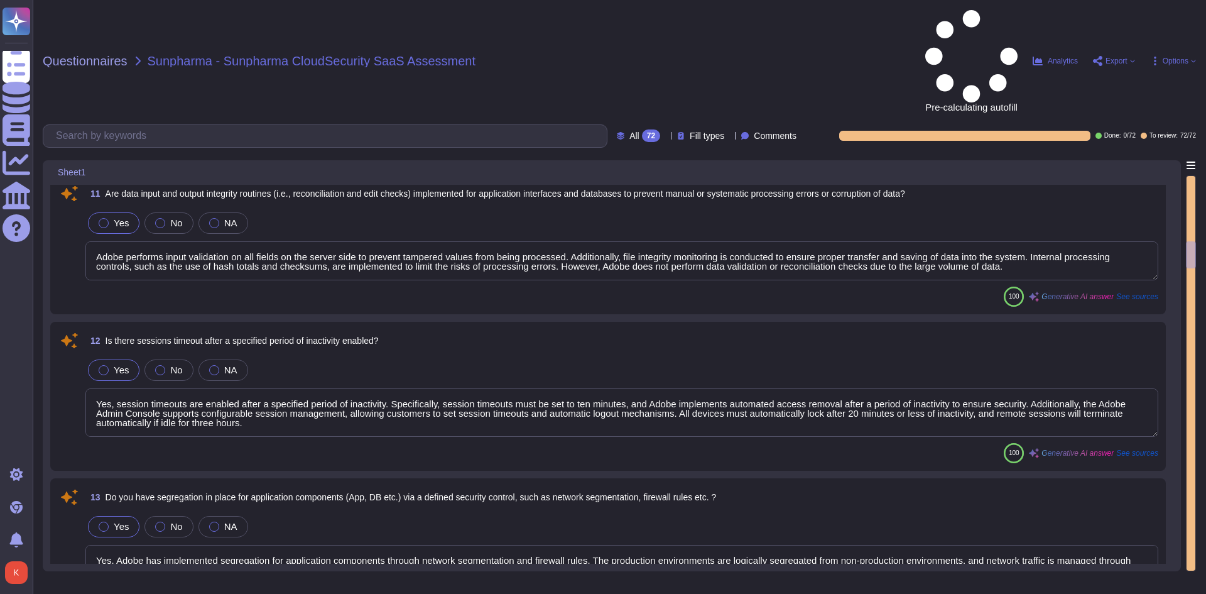
type textarea "Yes, the application logs activities by users, including failed login attempts."
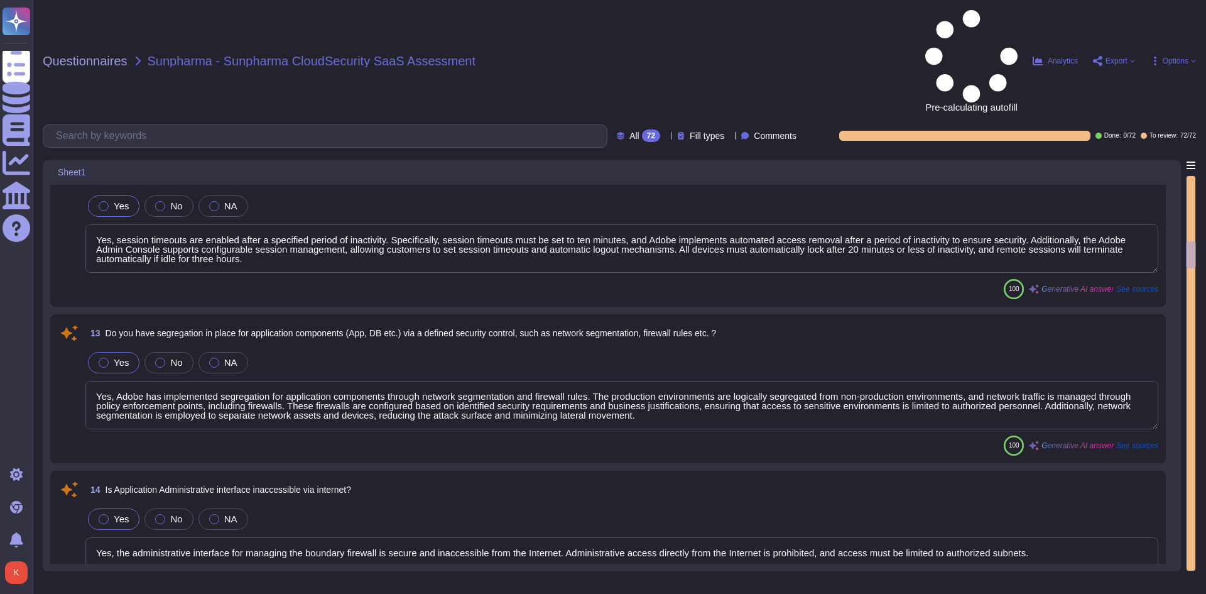
scroll to position [1759, 0]
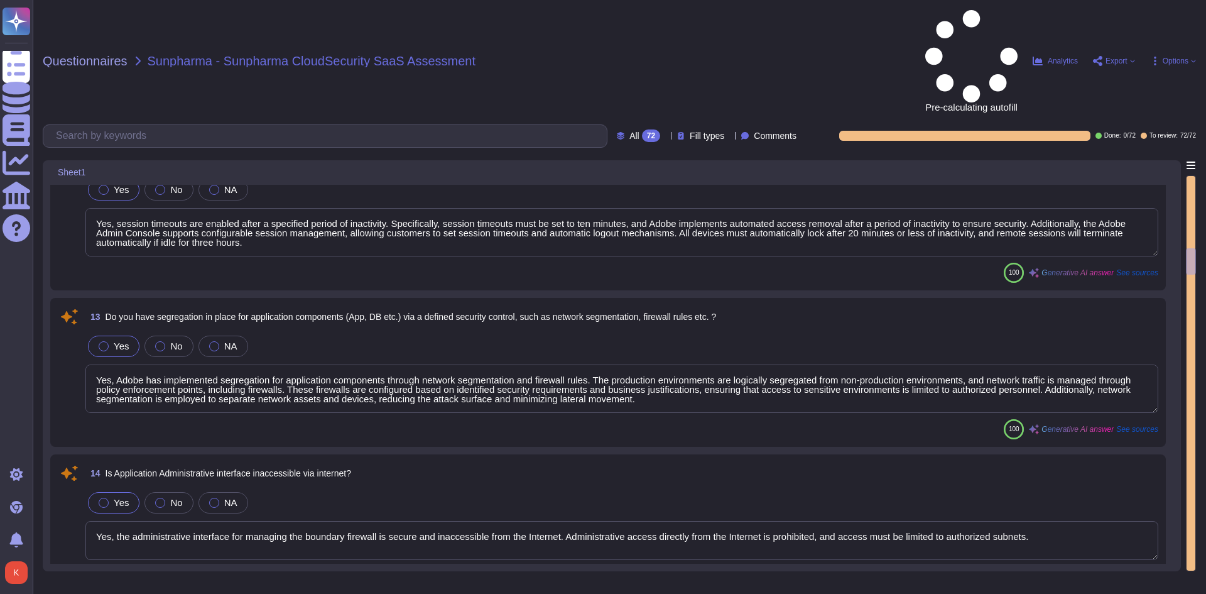
type textarea "All systems, including application servers, are hardened according to CIS guide…"
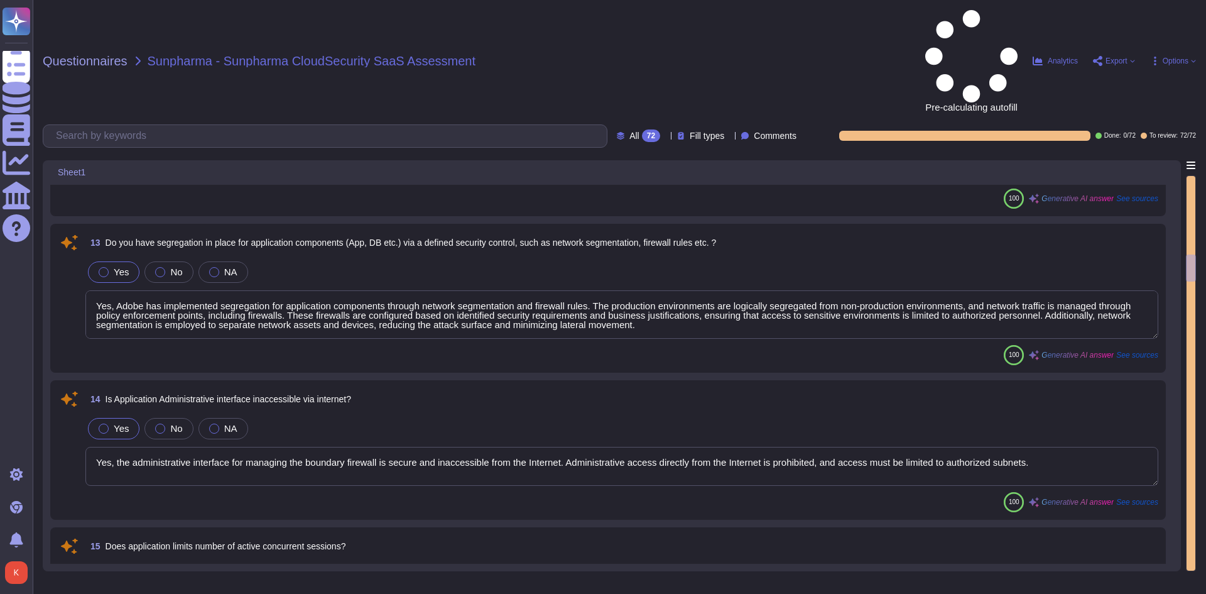
type textarea "Yes, inter-host communications are secured through the use of encryption. Adobe…"
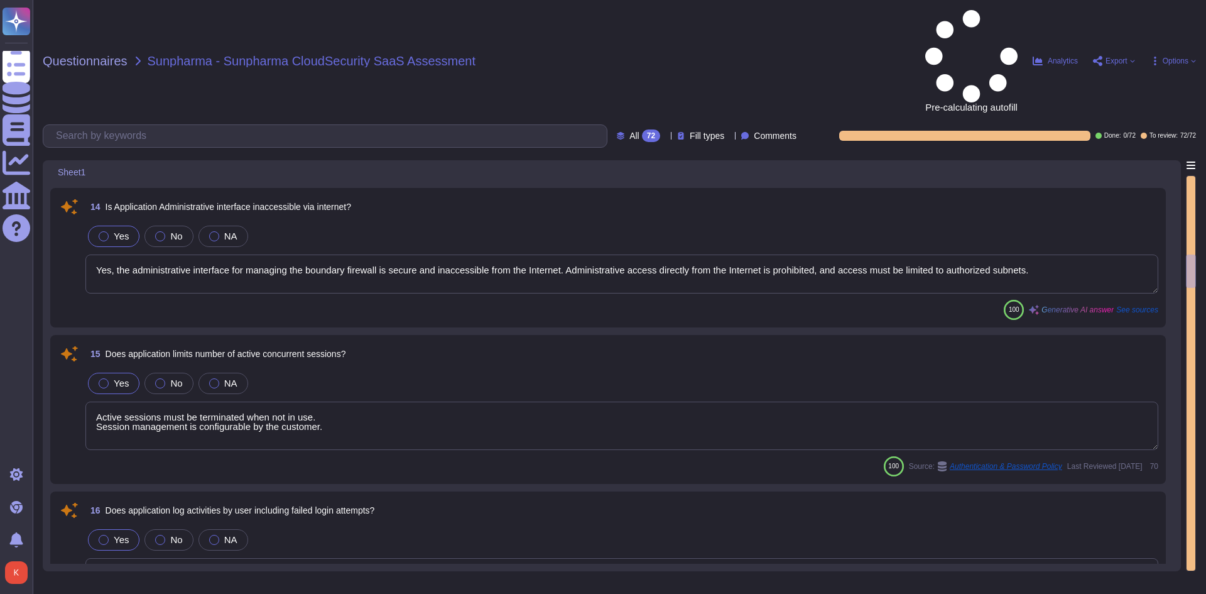
type textarea "Adobe ensures that applications undergo comprehensive Application Security test…"
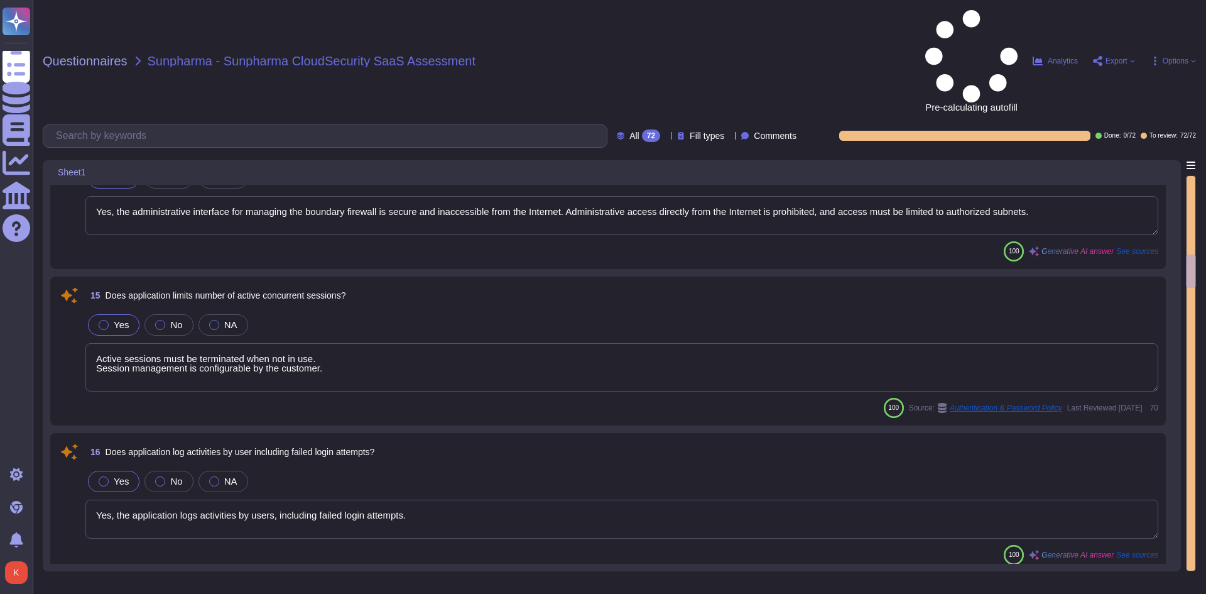
scroll to position [2324, 0]
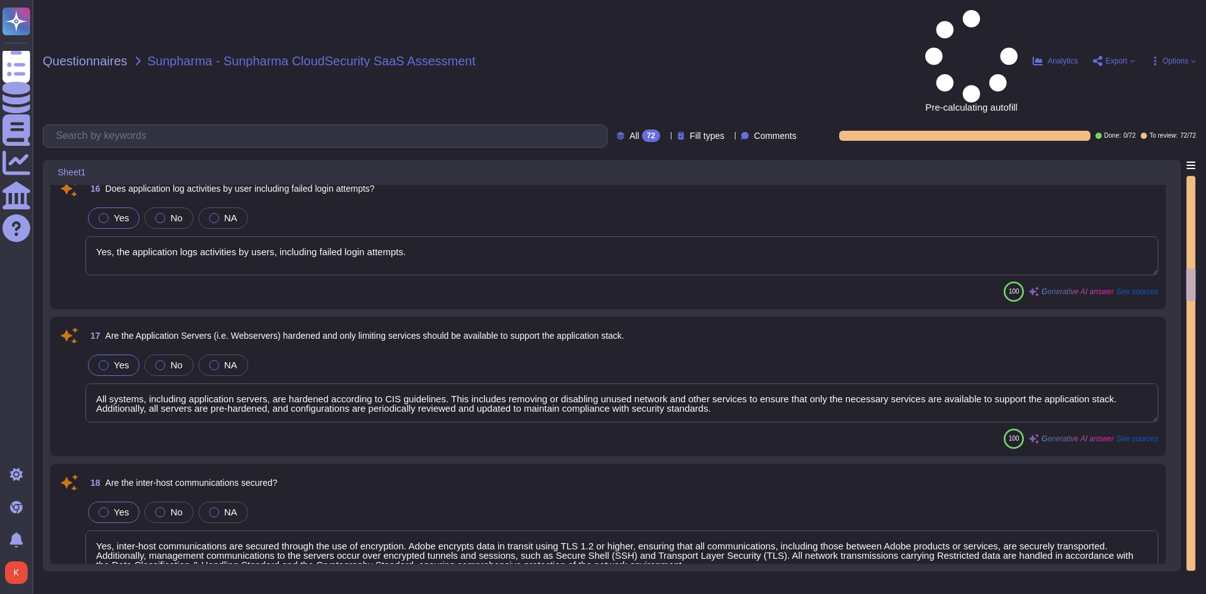
type textarea "Adobe applies secure coding guidelines and practices as part of its Secure Prod…"
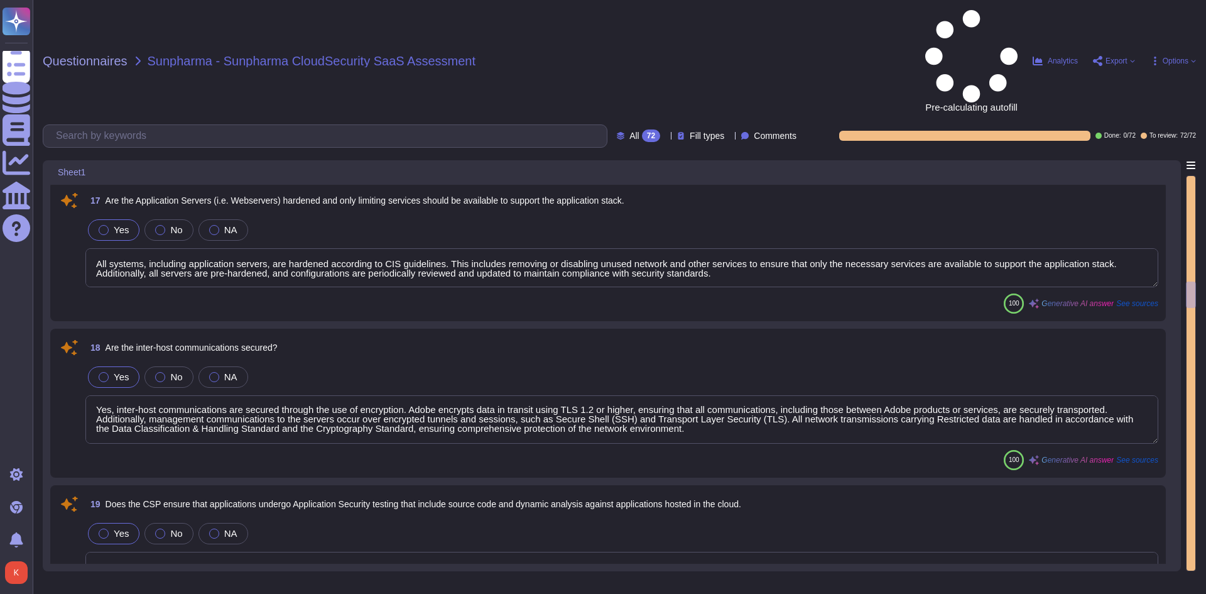
type textarea "Third-party audit or certification reports, including SOC 2 reports, are availa…"
type textarea "Yes, Adobe conducts network penetration tests of its cloud service infrastructu…"
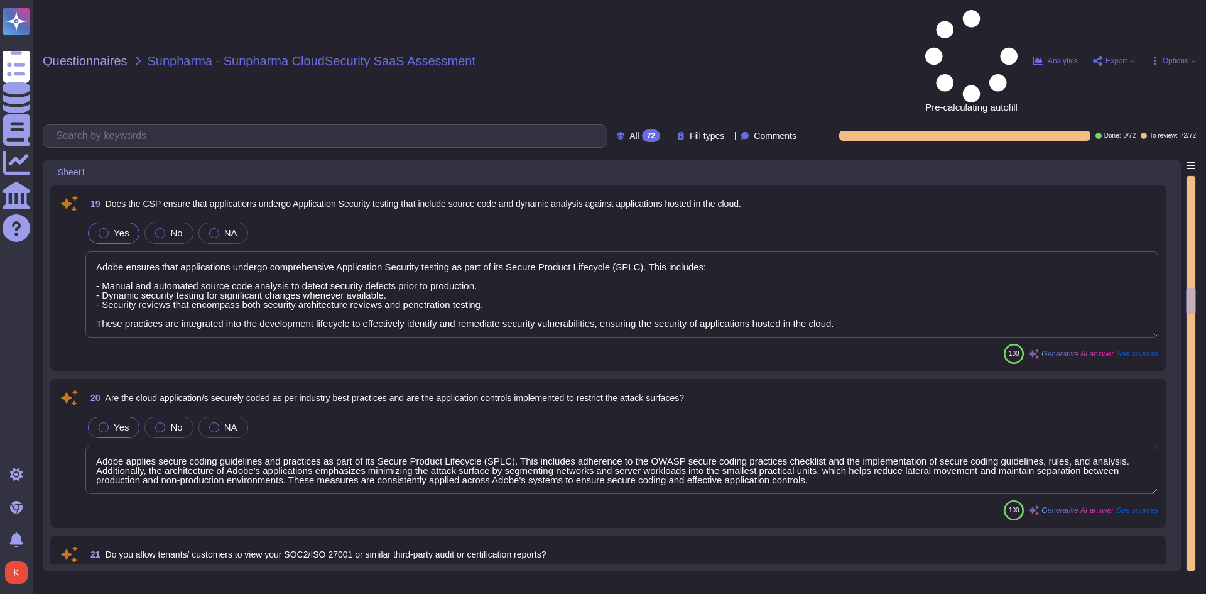
type textarea "Adobe conducts application penetration tests regularly, adhering to industry be…"
type textarea "Yes, Adobe conducts internal readiness assessment audits on an annual basis and…"
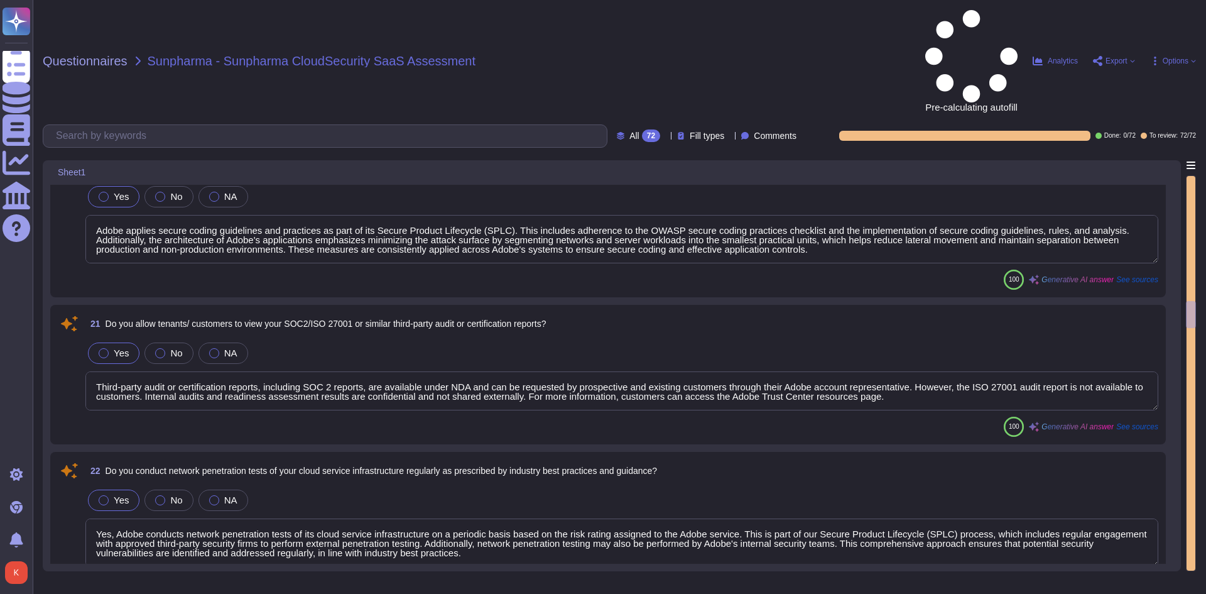
type textarea "The results of the penetration test reports are not fully shared with customers…"
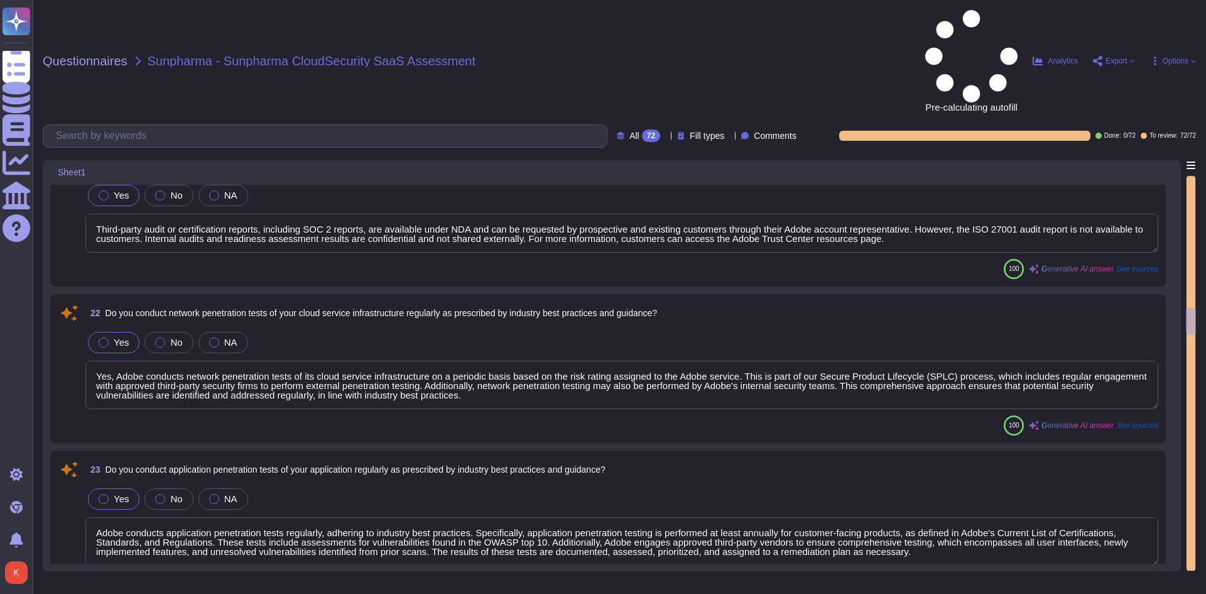
type textarea "Internal audit results are confidential and not shared externally. However, thi…"
type textarea "Yes, we have the ability to logically segment customer data, ensuring that data…"
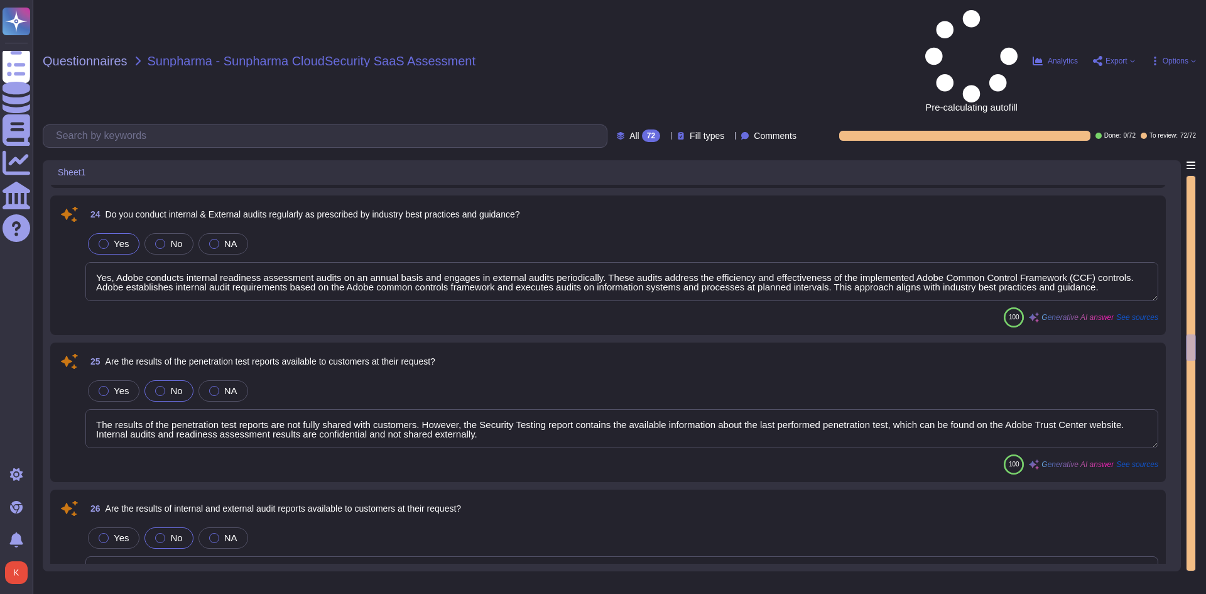
type textarea "Yes, Adobe conducts risk assessments associated with data governance requiremen…"
type textarea "Yes, Adobe requires a contractual agreement to be entered into with all vendors…"
type textarea "Yes, we conduct role-specific security awareness and skills training tailored t…"
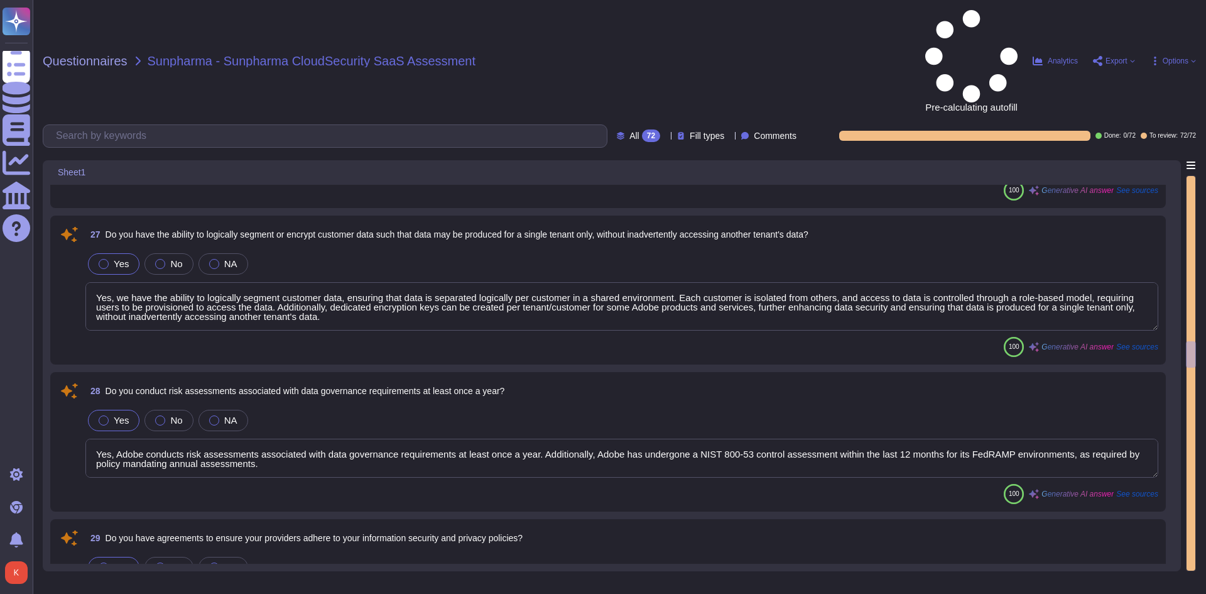
type textarea "Yes, all employees are required to sign various agreements, including a Non-Dis…"
type textarea "Yes, we provide a restructured document that outlines responsibilities based on…"
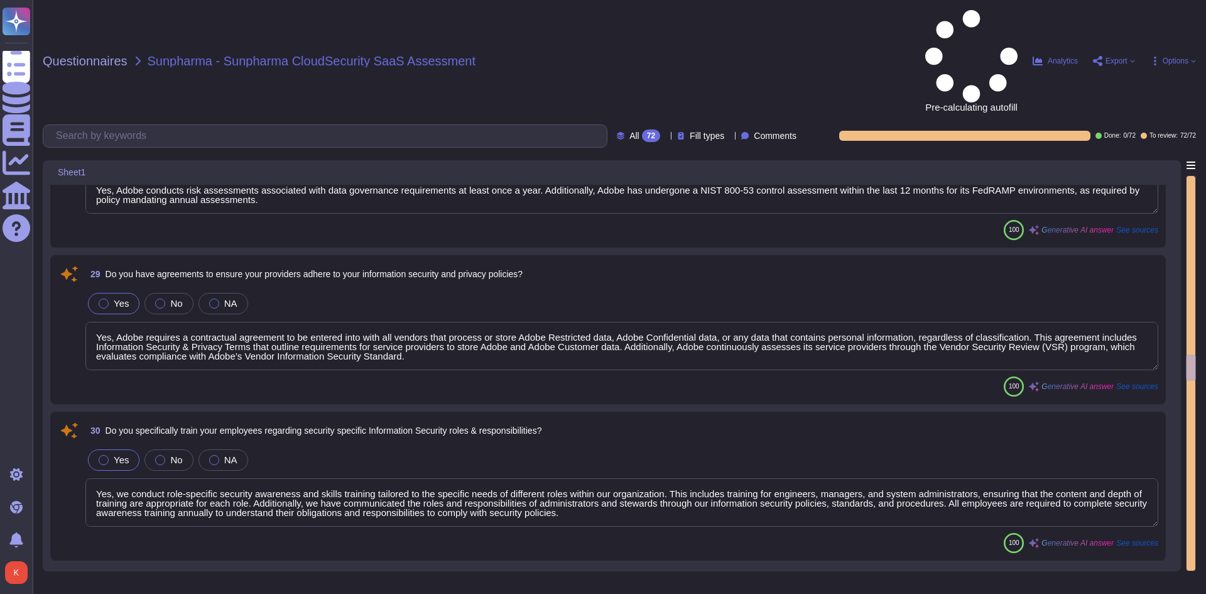
type textarea "Yes, customers have access to audit logs from the Admin Console, which allows t…"
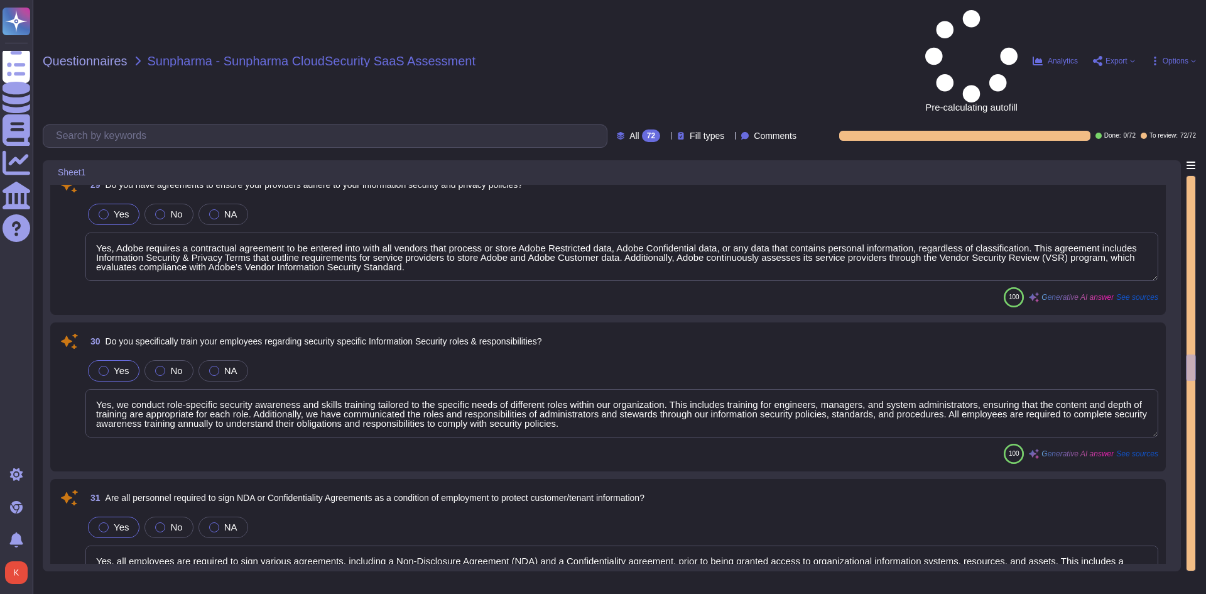
scroll to position [4459, 0]
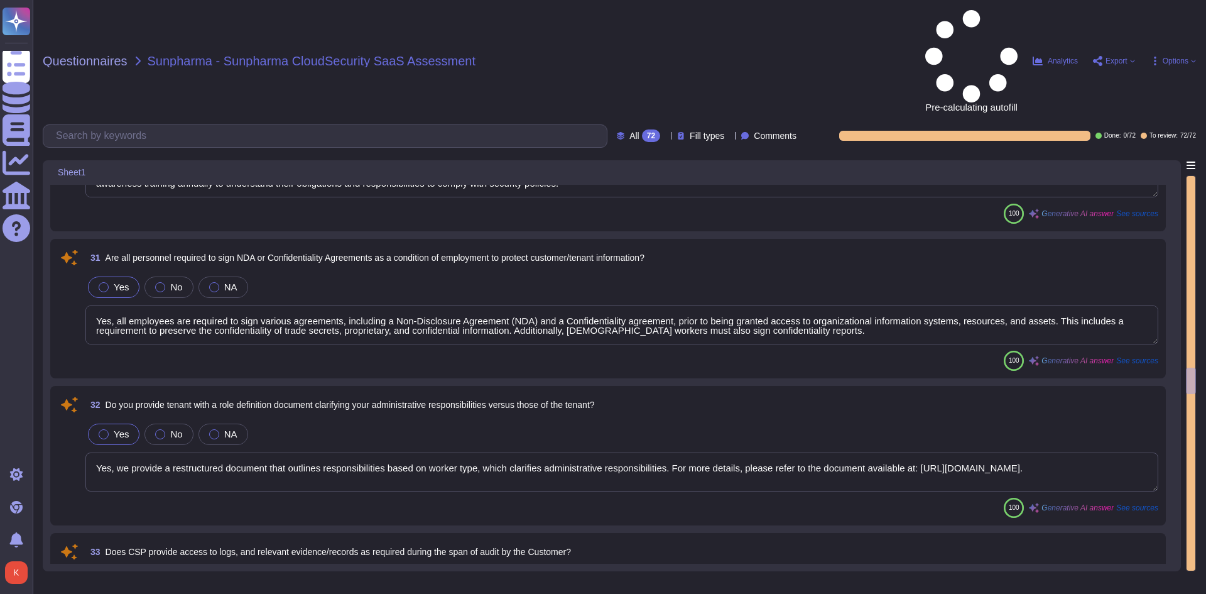
type textarea "Adobe includes a right to audit clause in contracts with vendors who are proces…"
type textarea "Adobe's disaster recovery plan is designed to provide fault tolerance and redun…"
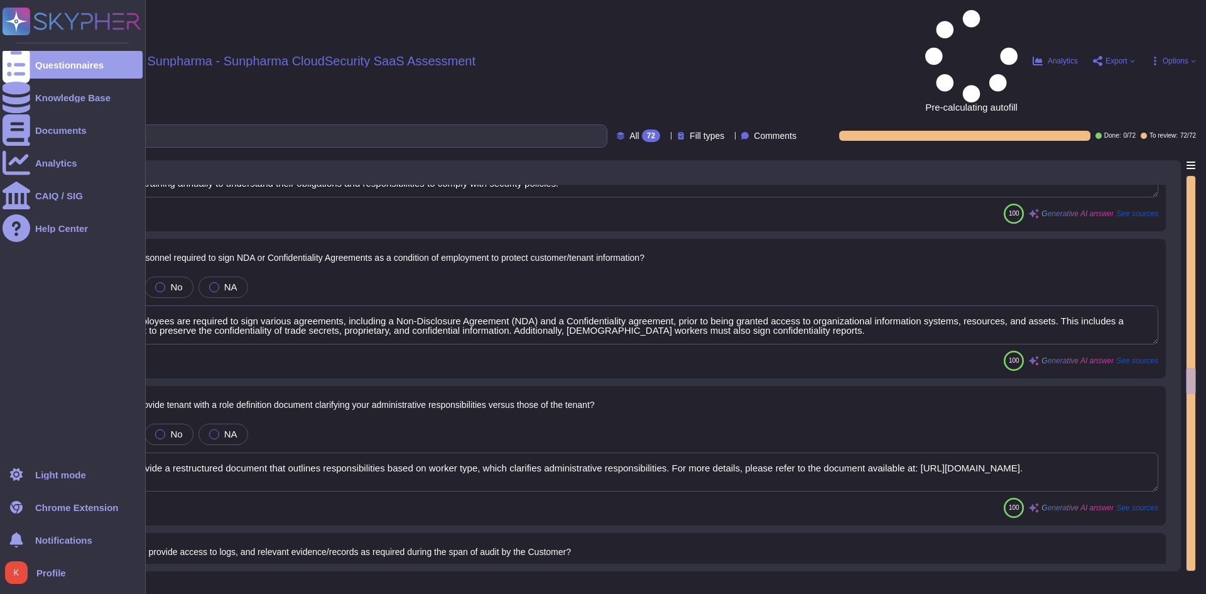
click at [62, 15] on icon at bounding box center [72, 22] width 139 height 28
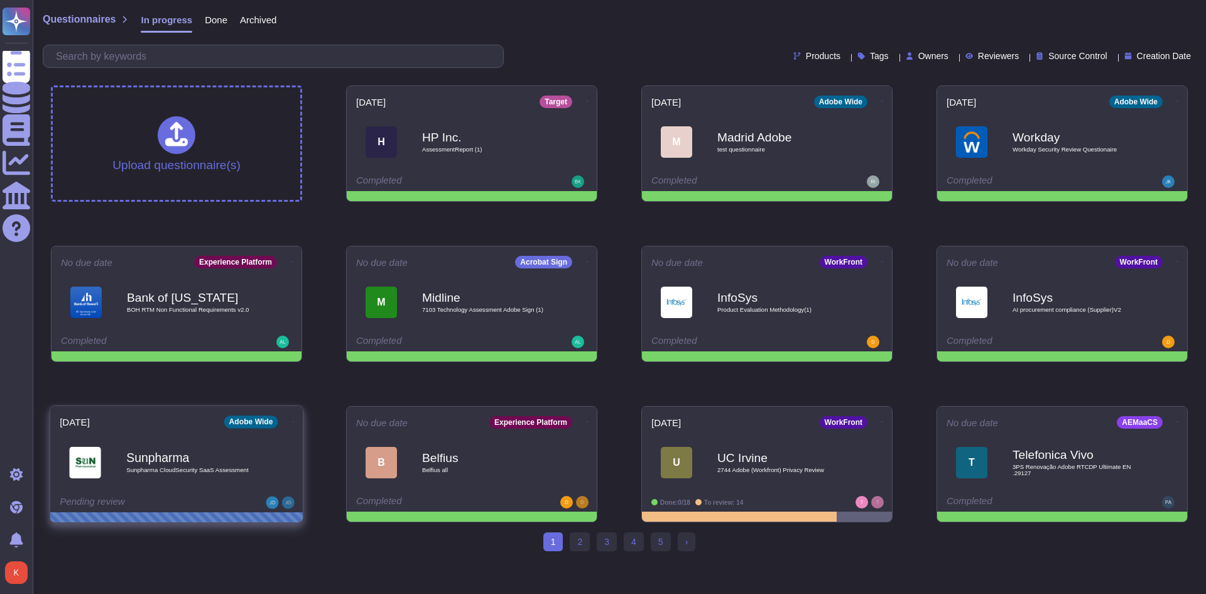
click at [240, 423] on div "Adobe Wide" at bounding box center [251, 421] width 54 height 13
click at [278, 420] on div "Adobe Wide" at bounding box center [258, 421] width 69 height 13
click at [292, 421] on icon at bounding box center [293, 421] width 3 height 1
click at [192, 463] on b "Sunpharma" at bounding box center [189, 457] width 127 height 12
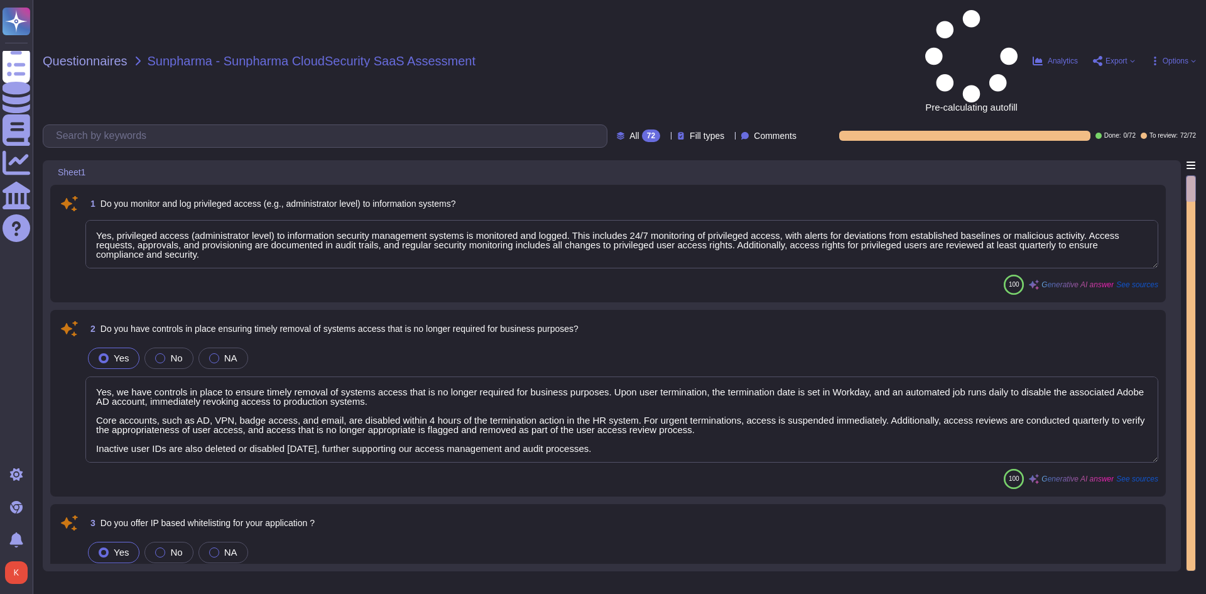
type textarea "Yes, privileged access (administrator level) to information security management…"
type textarea "Yes, we have controls in place to ensure timely removal of systems access that …"
type textarea "Yes, access can be restricted through IP Whitelisting of Adobe products. Howeve…"
type textarea "Yes, robust controls are in place to prevent unauthorized access to application…"
type textarea "Yes, strong and complex passwords are required for accessing application accoun…"
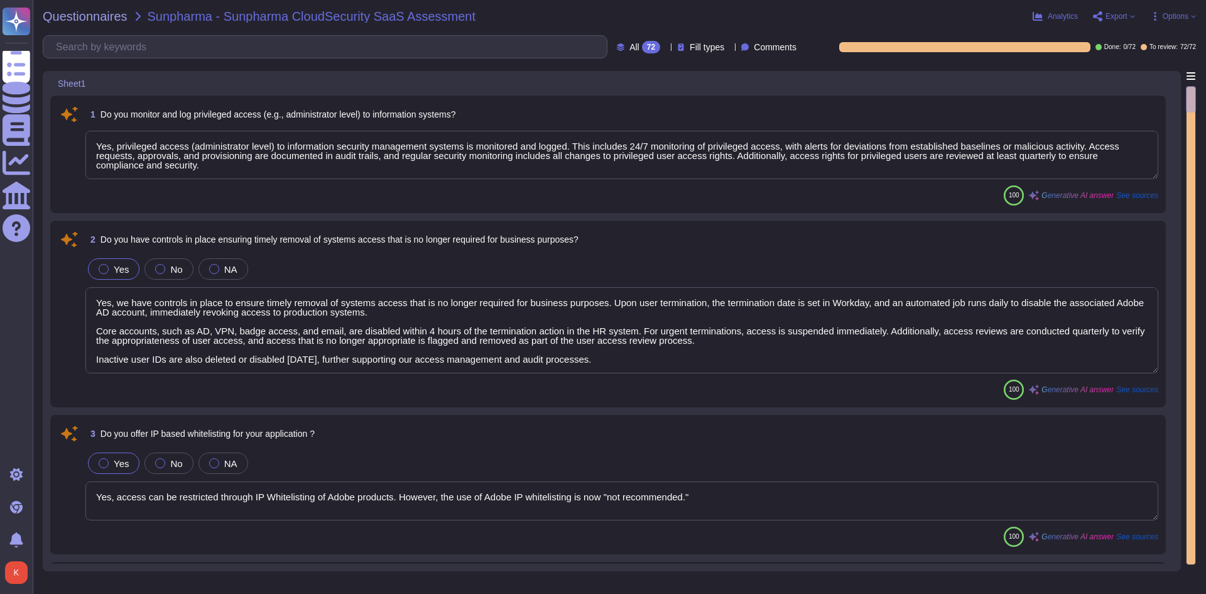
drag, startPoint x: 188, startPoint y: 145, endPoint x: 848, endPoint y: 149, distance: 659.5
click at [848, 149] on textarea "Yes, privileged access (administrator level) to information security management…" at bounding box center [621, 155] width 1073 height 48
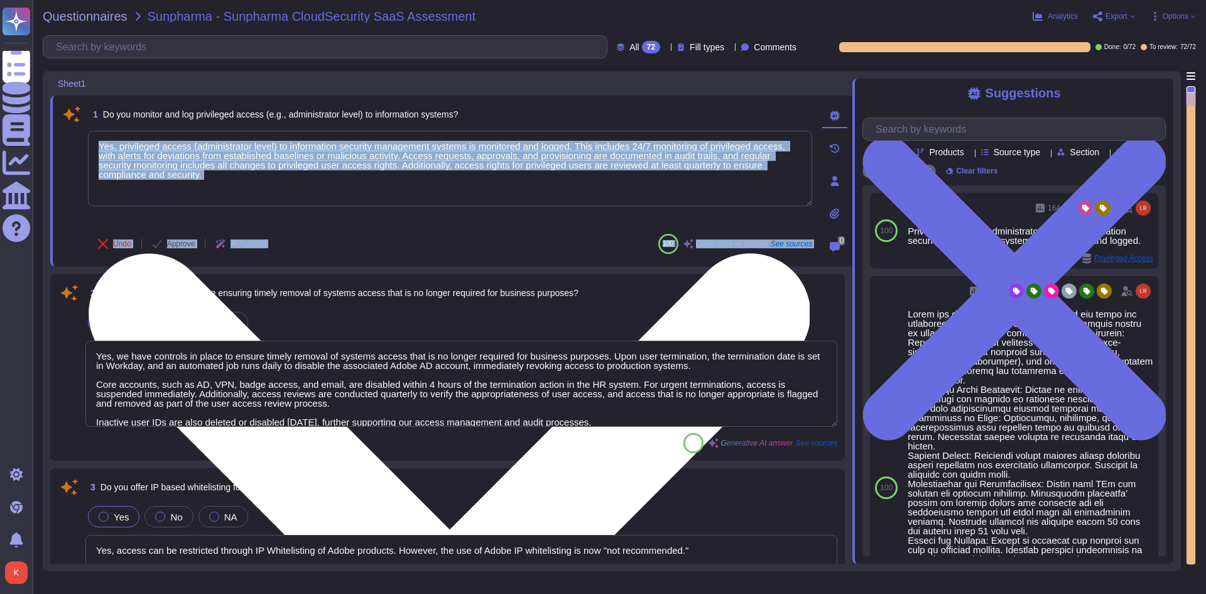
click at [648, 213] on div "1 Do you monitor and log privileged access (e.g., administrator level) to infor…" at bounding box center [451, 180] width 802 height 171
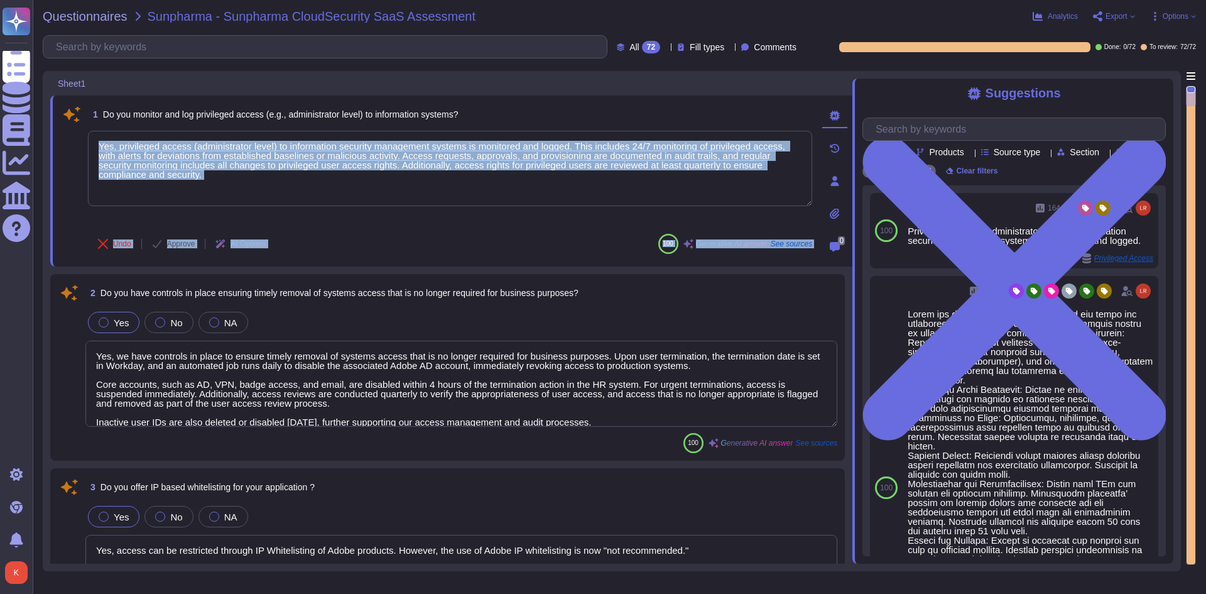
type textarea "Yes, strong and complex passwords are required for accessing application accoun…"
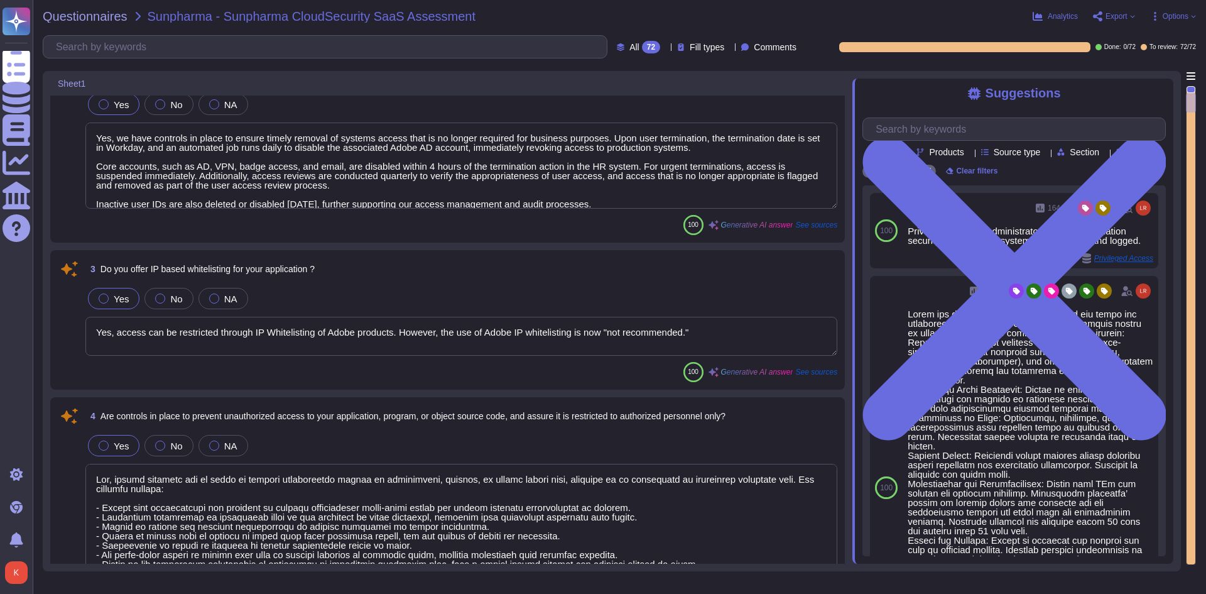
type textarea "For personnel accounts subscribed to the corporate identity management system, …"
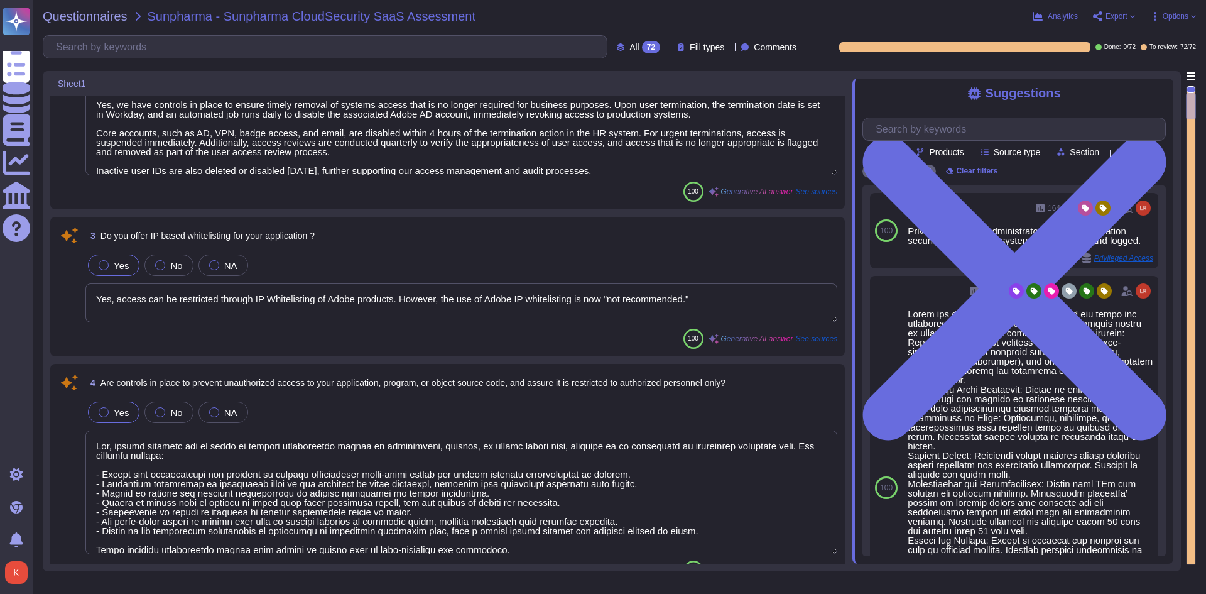
type textarea "Yes, default IDs are disabled for information systems. All default accounts and…"
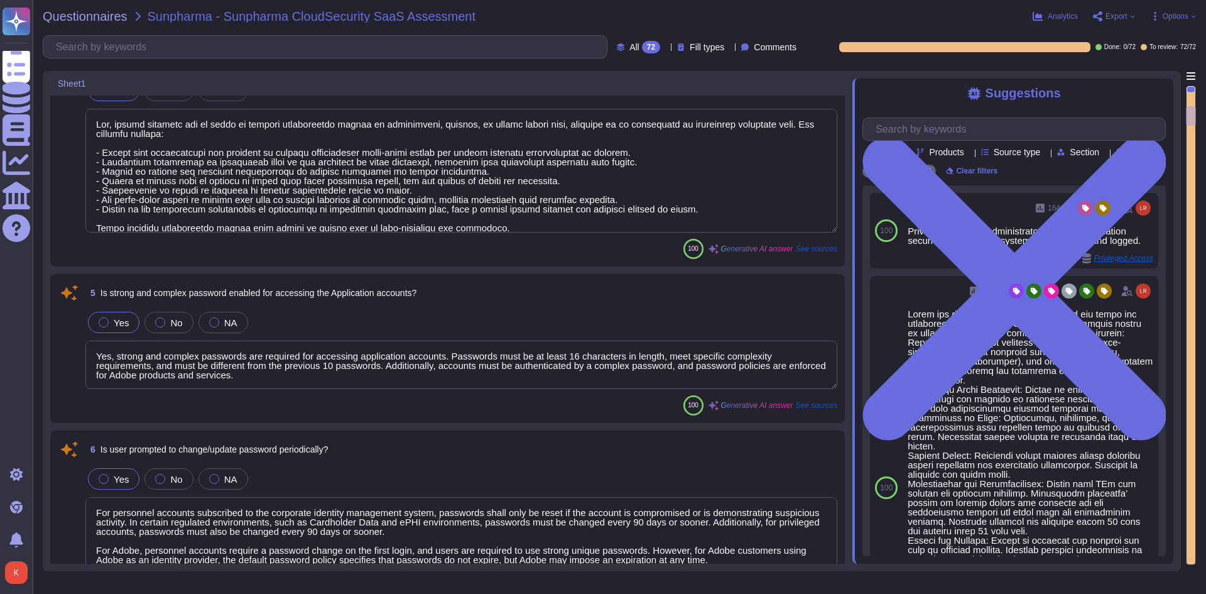
type textarea "Yes, default IDs are disabled for applications. All default accounts and passwo…"
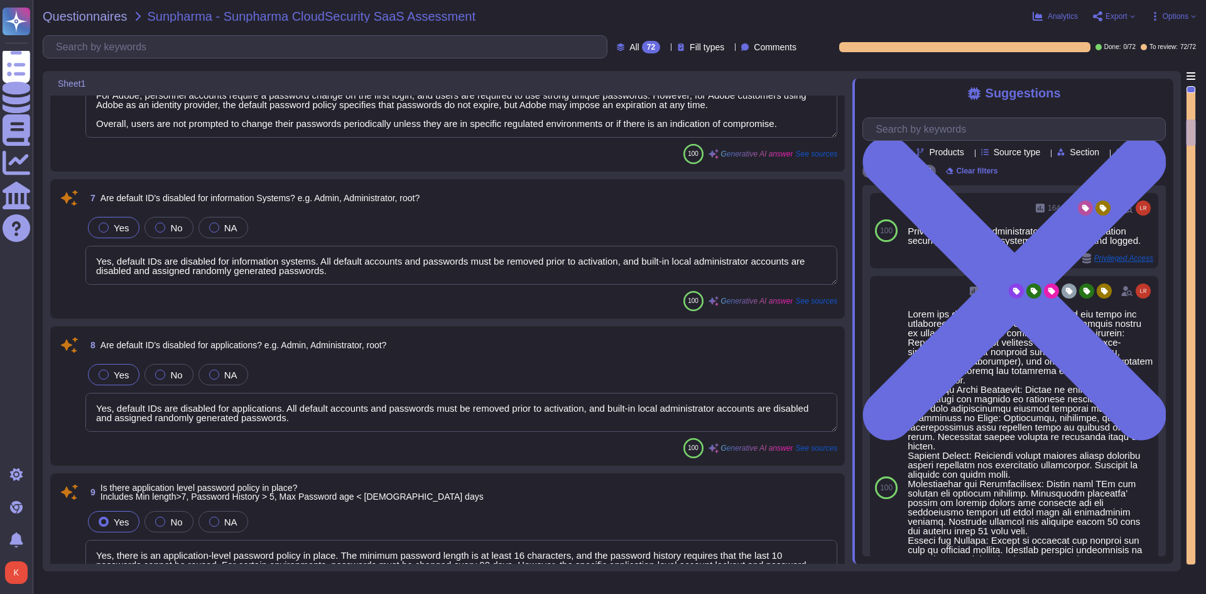
type textarea "Yes, there is an application-level password policy in place. The minimum passwo…"
type textarea "Adobe designs, develops, deploys, and tests APIs in accordance with leading ind…"
type textarea "Adobe performs input validation on all fields on the server side to prevent tam…"
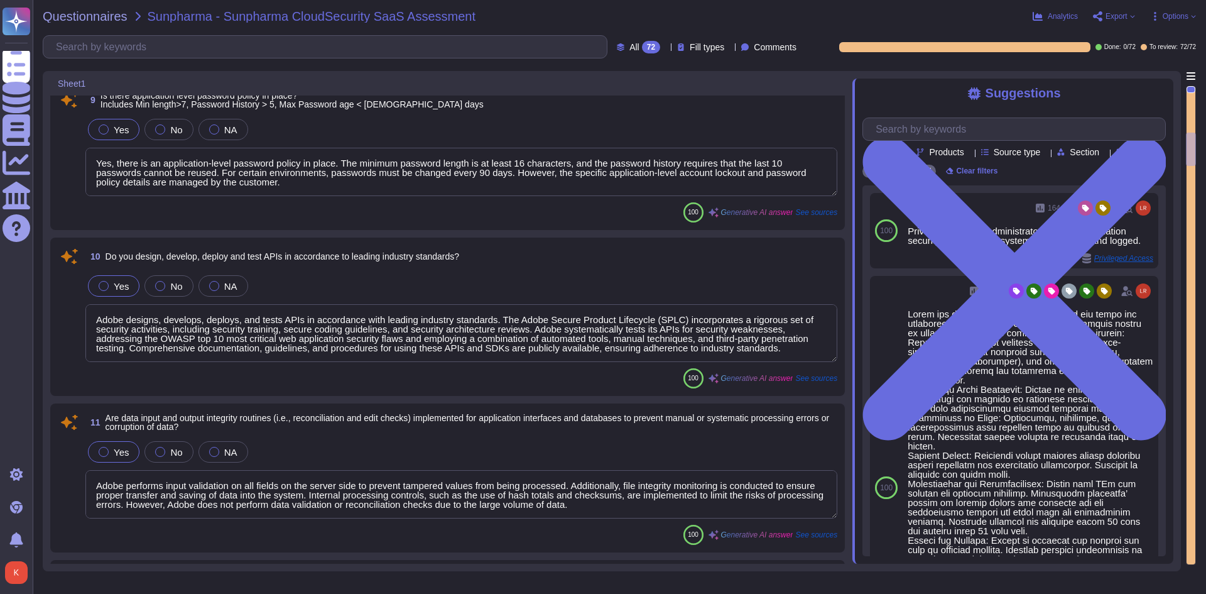
type textarea "Yes, session timeouts are enabled after a specified period of inactivity. Speci…"
type textarea "Yes, Adobe has implemented segregation for application components through netwo…"
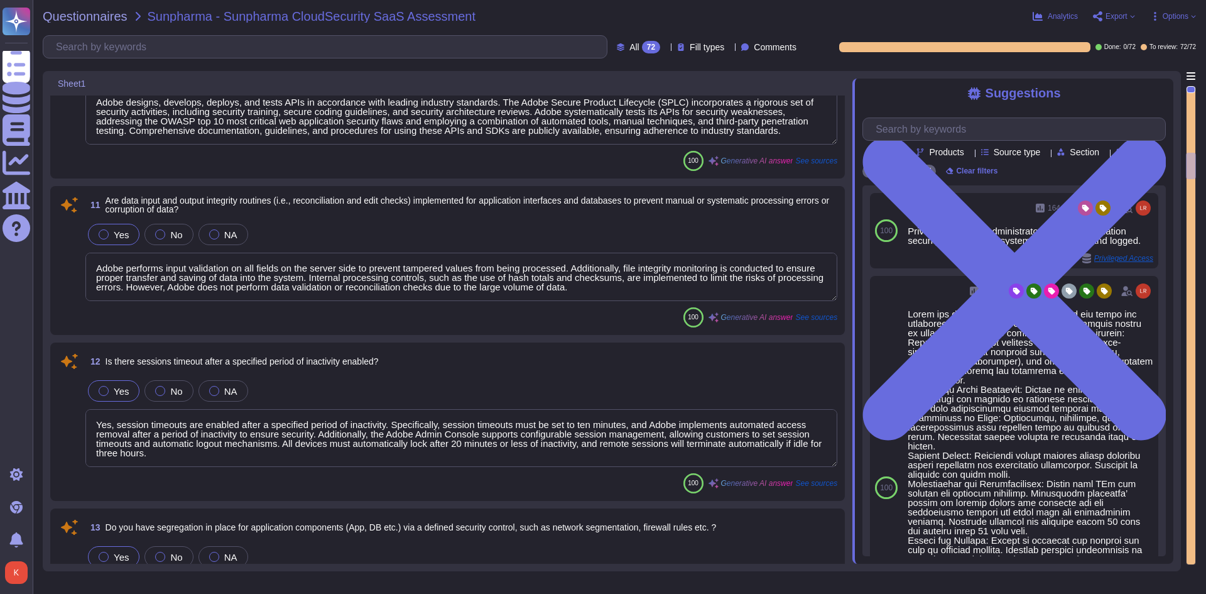
type textarea "Yes, the administrative interface for managing the boundary firewall is secure …"
type textarea "Active sessions must be terminated when not in use. Session management is confi…"
type textarea "Yes, the application logs activities by users, including failed login attempts."
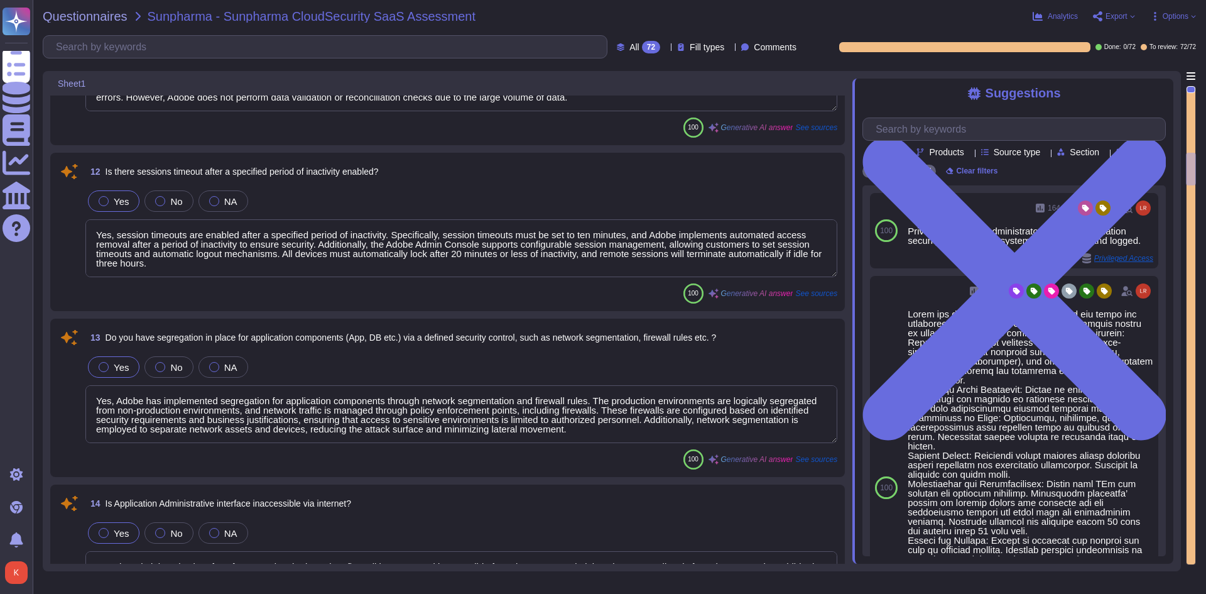
type textarea "All systems, including application servers, are hardened according to CIS guide…"
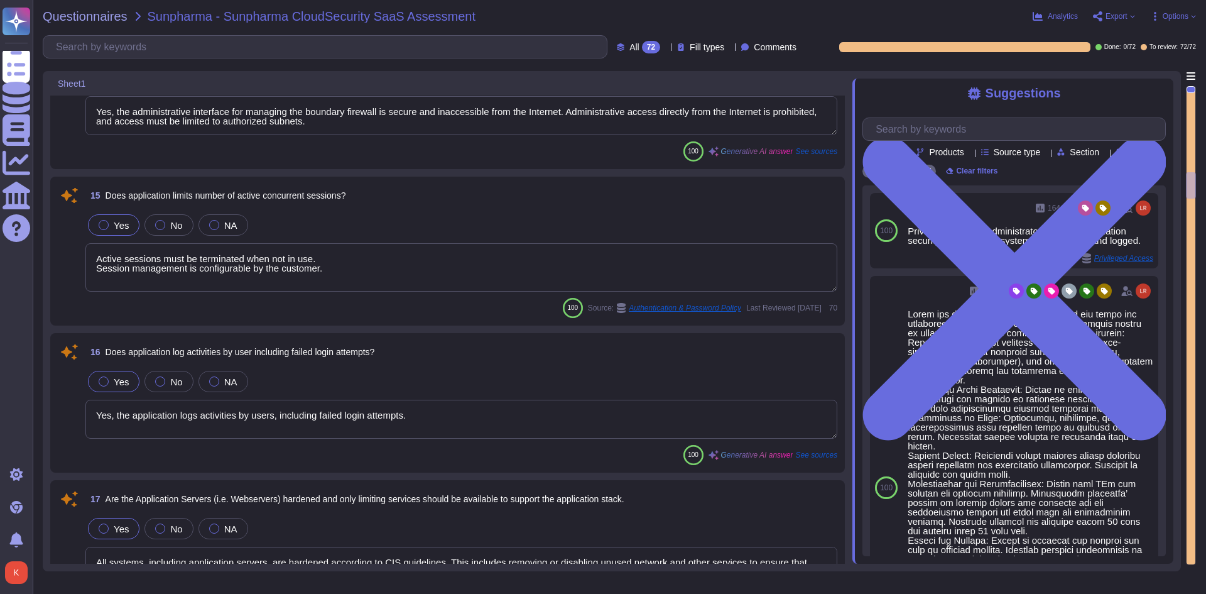
type textarea "Yes, inter-host communications are secured through the use of encryption. Adobe…"
type textarea "Adobe ensures that applications undergo comprehensive Application Security test…"
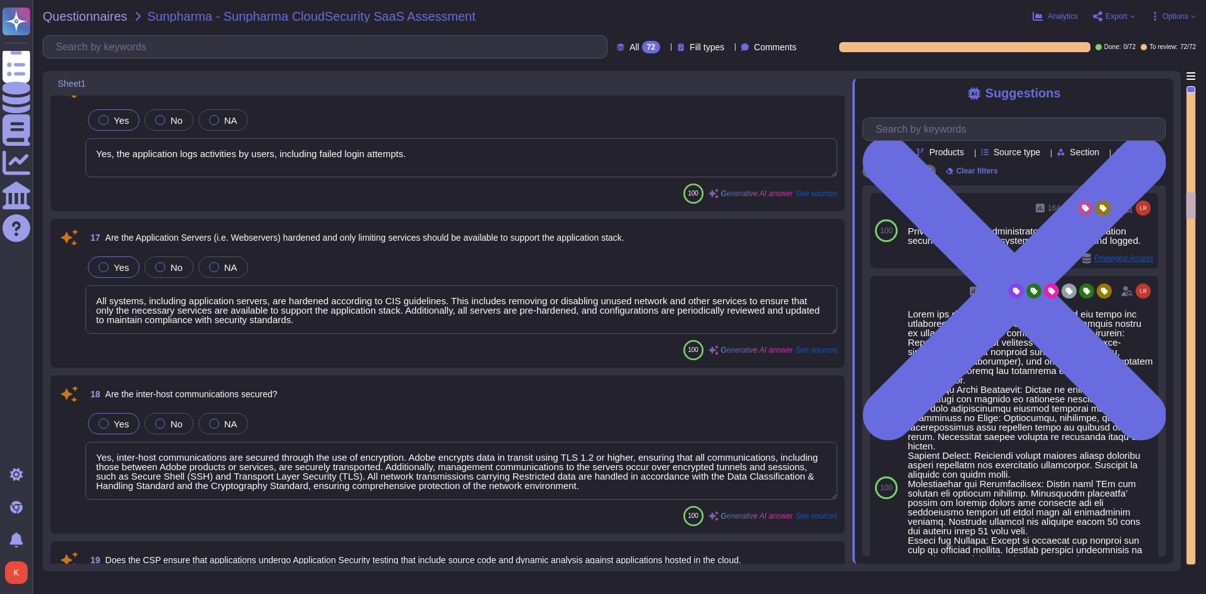
scroll to position [2638, 0]
type textarea "Adobe applies secure coding guidelines and practices as part of its Secure Prod…"
type textarea "Third-party audit or certification reports, including SOC 2 reports, are availa…"
type textarea "Yes, Adobe conducts network penetration tests of its cloud service infrastructu…"
type textarea "Yes, Adobe has implemented segregation for application components through netwo…"
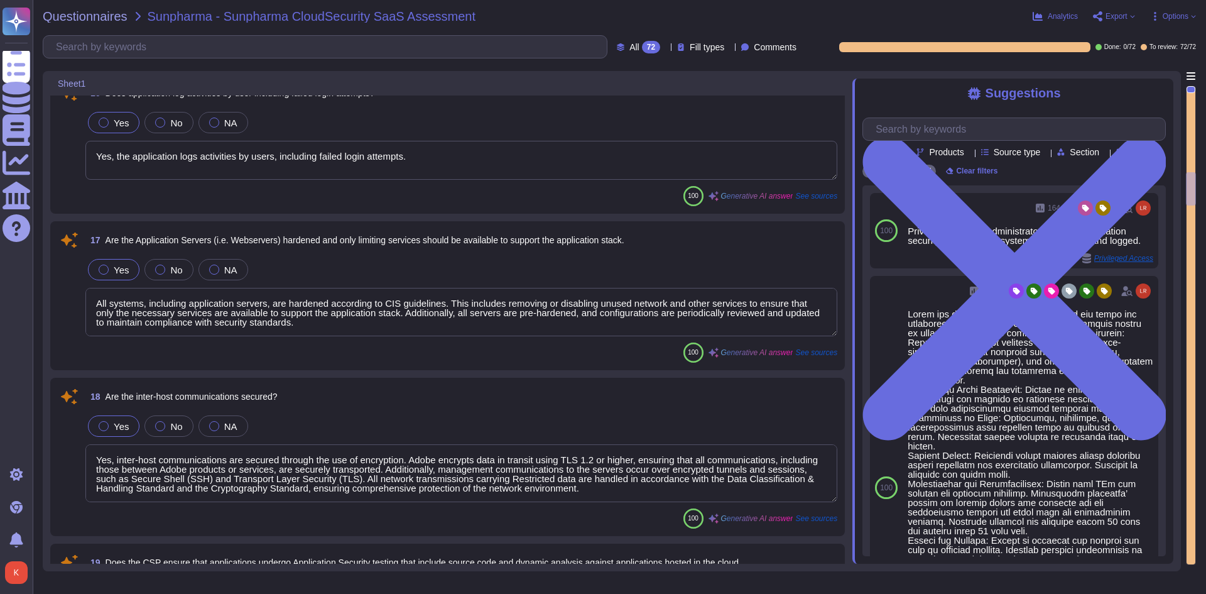
type textarea "Yes, the administrative interface for managing the boundary firewall is secure …"
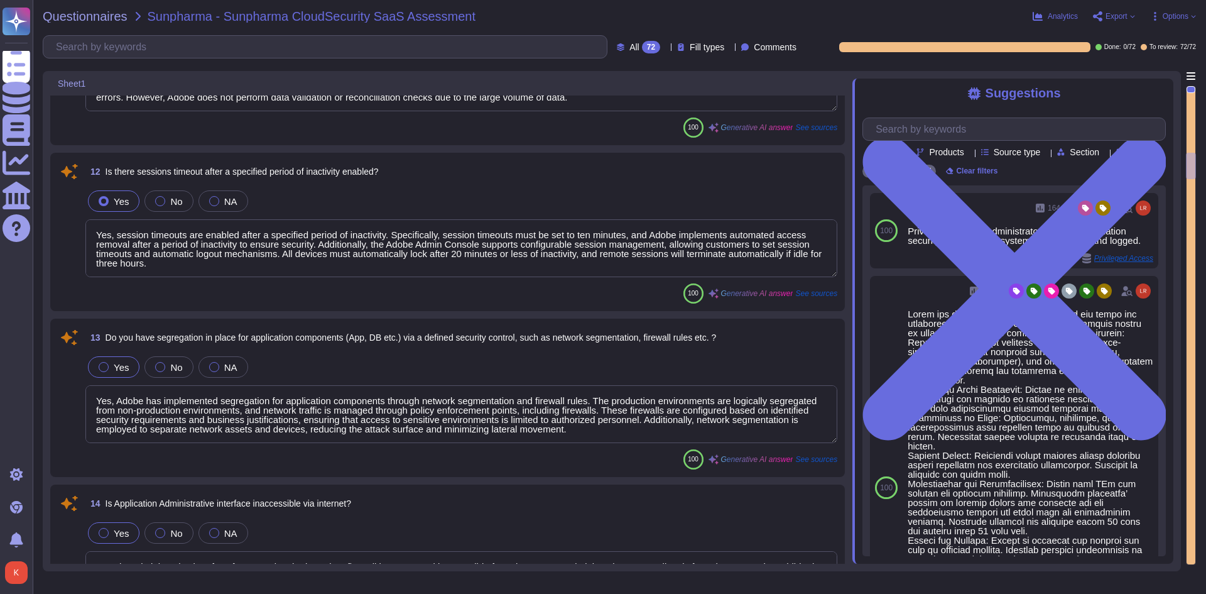
type textarea "Adobe designs, develops, deploys, and tests APIs in accordance with leading ind…"
type textarea "Adobe performs input validation on all fields on the server side to prevent tam…"
type textarea "Yes, session timeouts are enabled after a specified period of inactivity. Speci…"
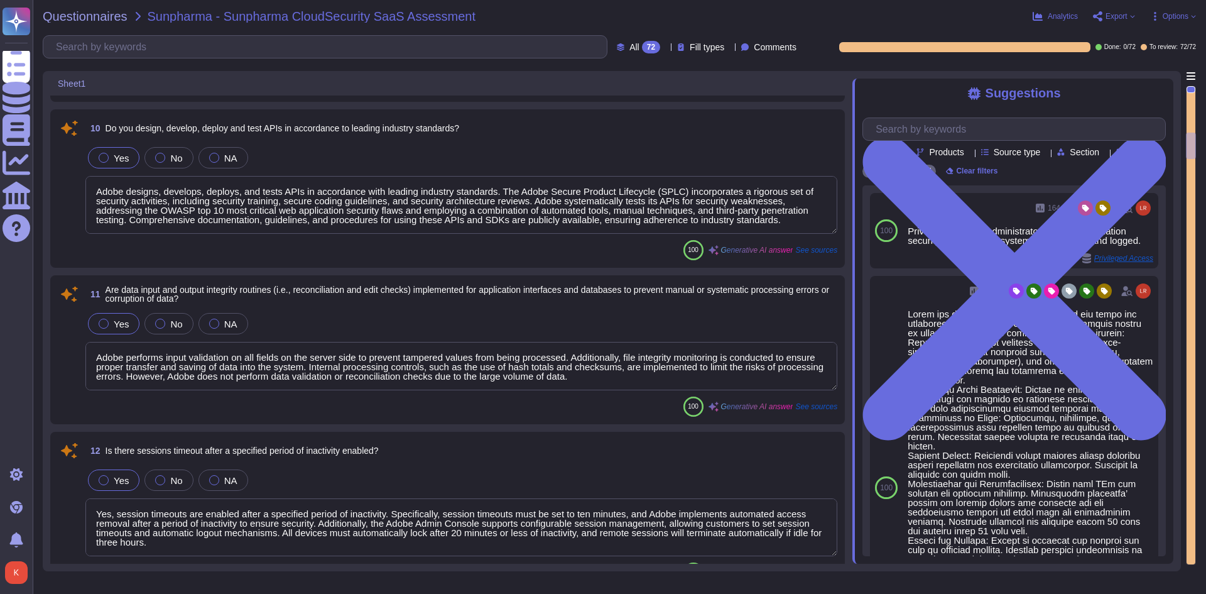
type textarea "Yes, default IDs are disabled for information systems. All default accounts and…"
type textarea "Yes, default IDs are disabled for applications. All default accounts and passwo…"
type textarea "Yes, there is an application-level password policy in place. The minimum passwo…"
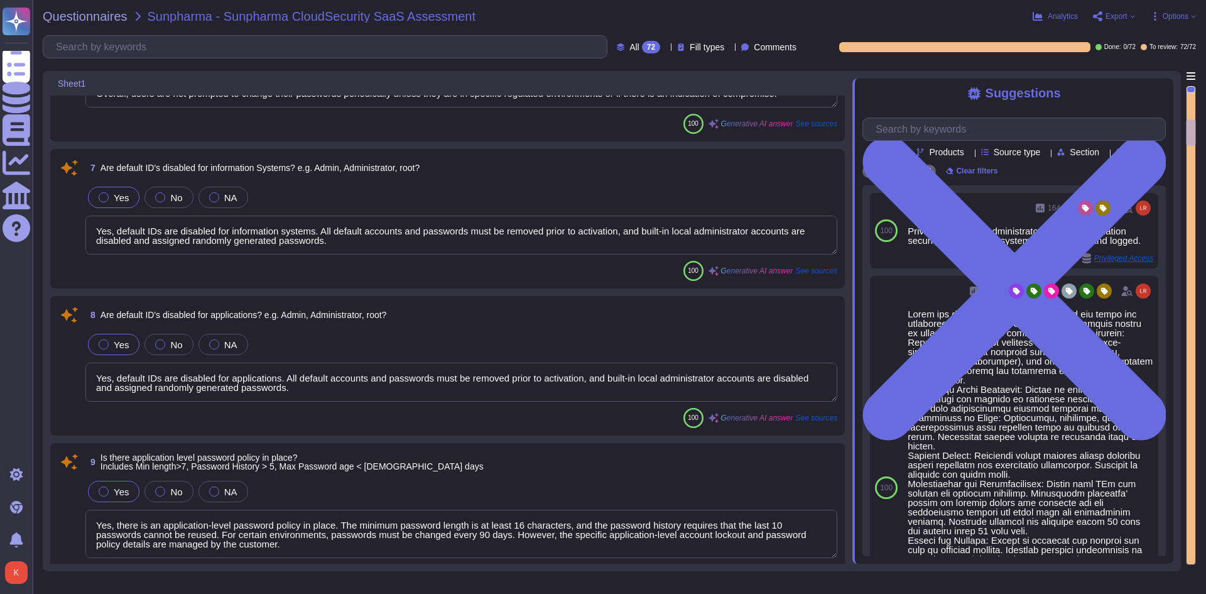
type textarea "Yes, robust controls are in place to prevent unauthorized access to application…"
type textarea "Yes, strong and complex passwords are required for accessing application accoun…"
type textarea "For personnel accounts subscribed to the corporate identity management system, …"
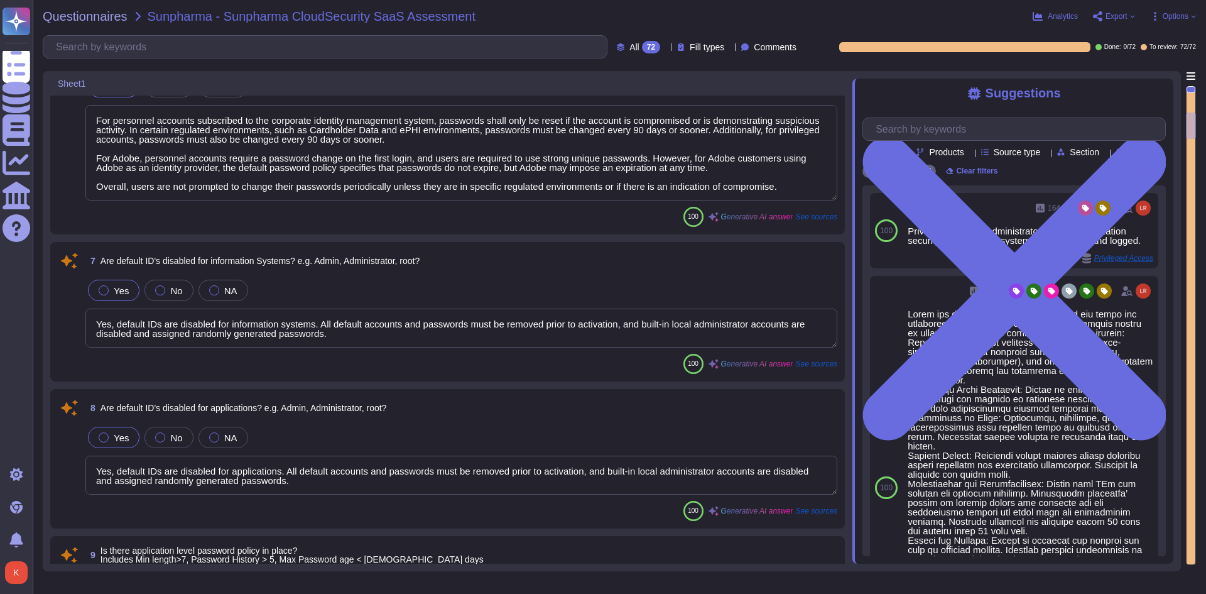
scroll to position [584, 0]
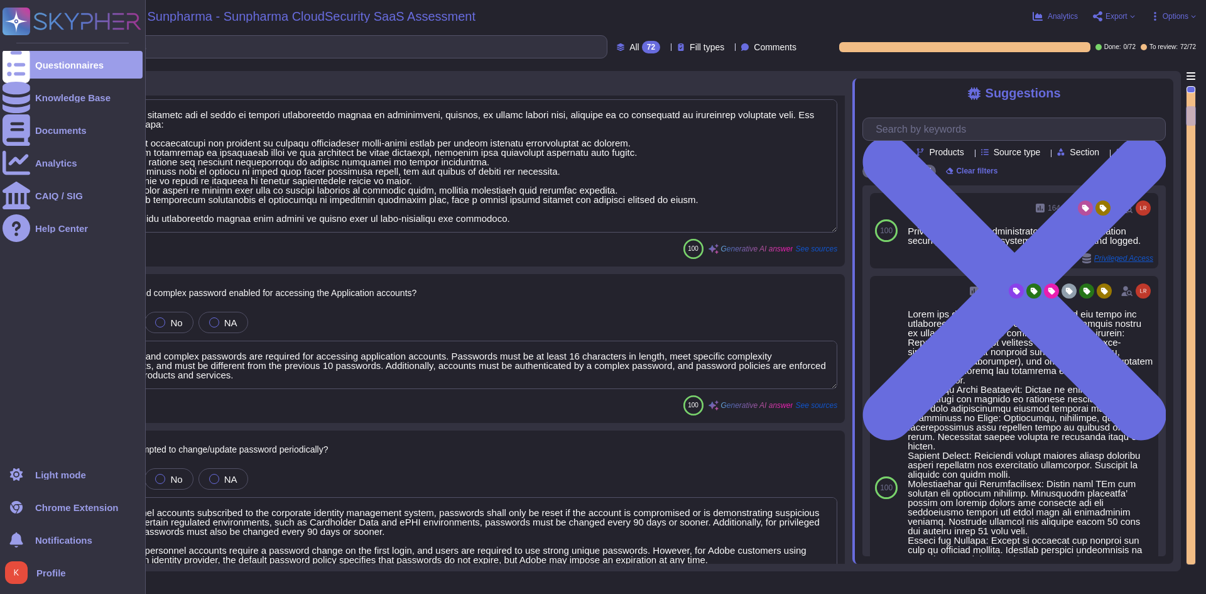
type textarea "Yes, we have controls in place to ensure timely removal of systems access that …"
type textarea "Yes, access can be restricted through IP Whitelisting of Adobe products. Howeve…"
click at [69, 13] on icon at bounding box center [72, 22] width 139 height 28
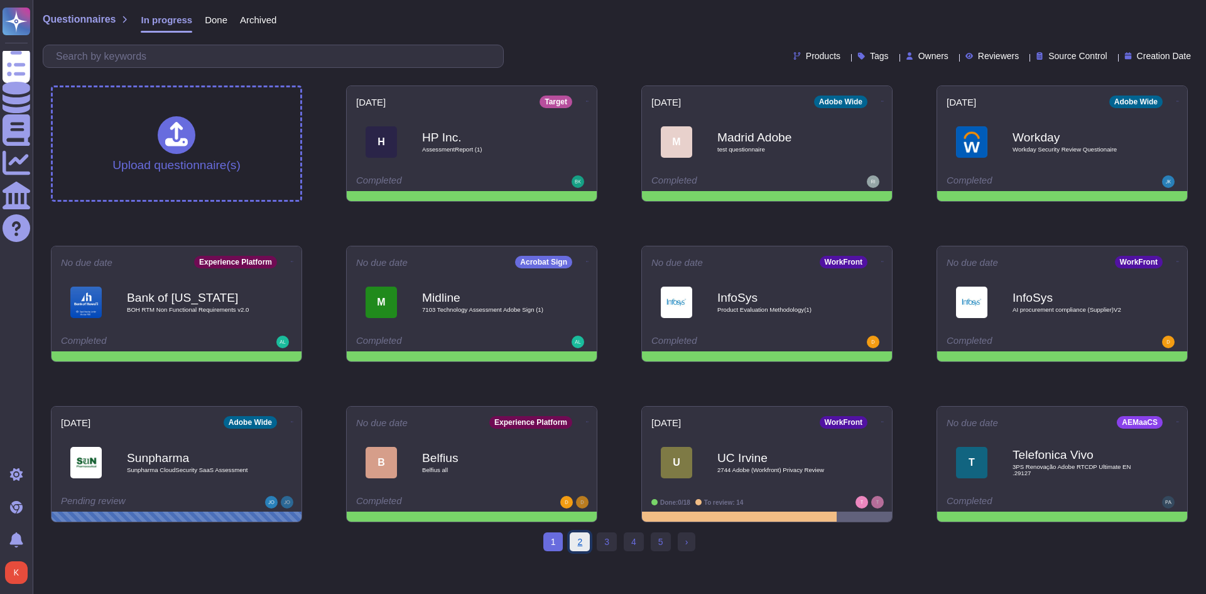
click at [580, 541] on link "2" at bounding box center [580, 541] width 20 height 19
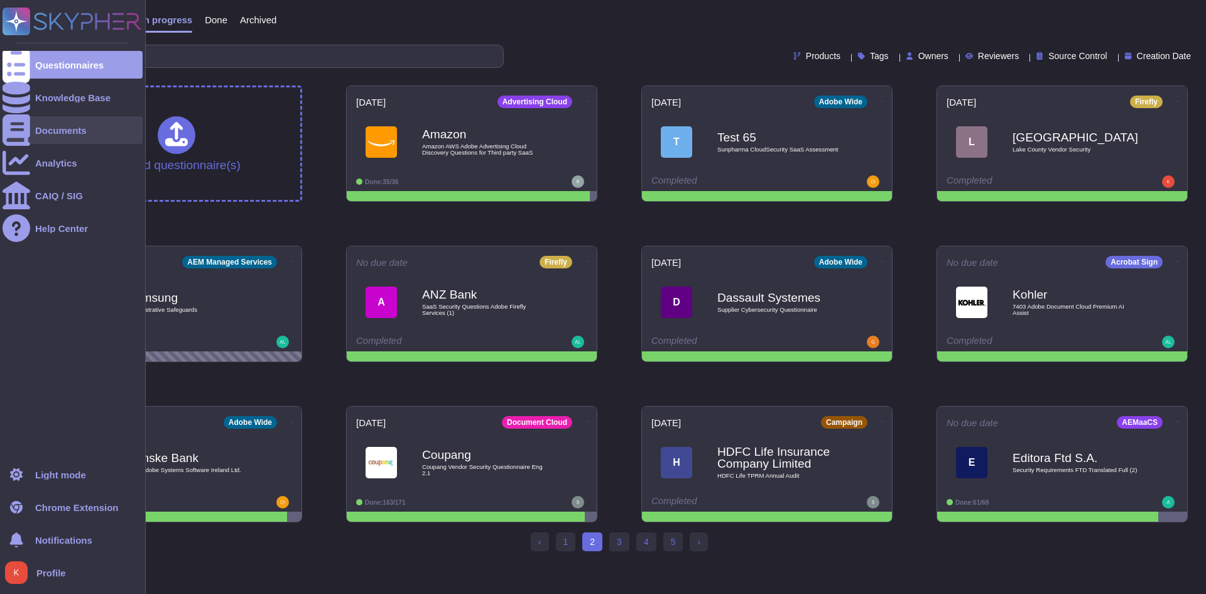
click at [52, 142] on div "Documents" at bounding box center [73, 130] width 140 height 28
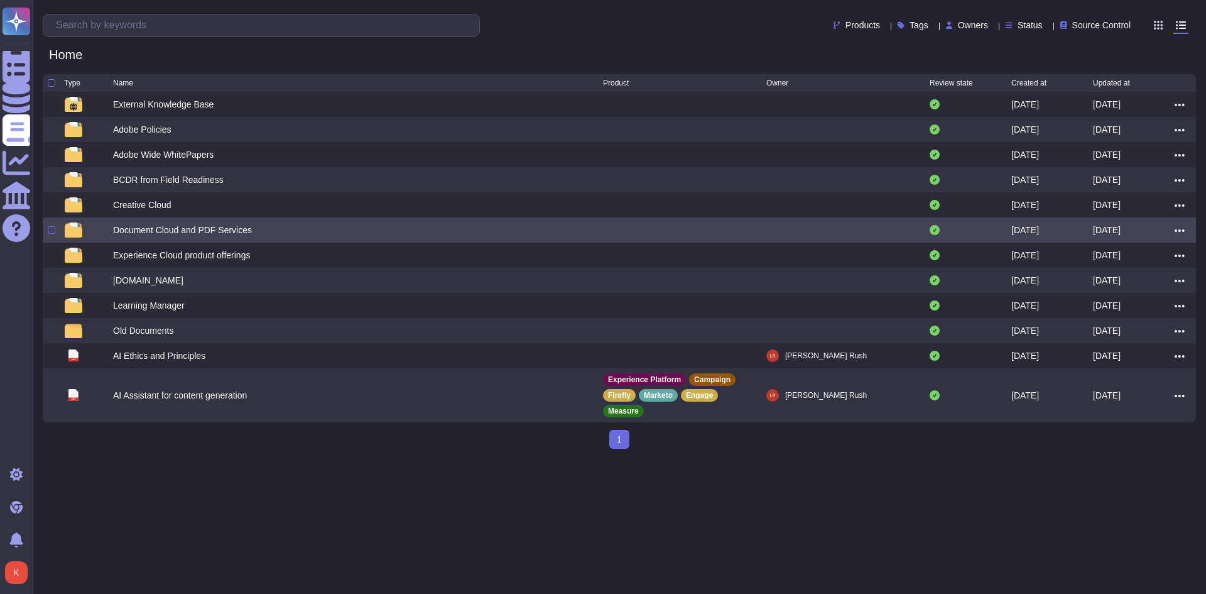
click at [234, 235] on div "Document Cloud and PDF Services" at bounding box center [182, 230] width 139 height 13
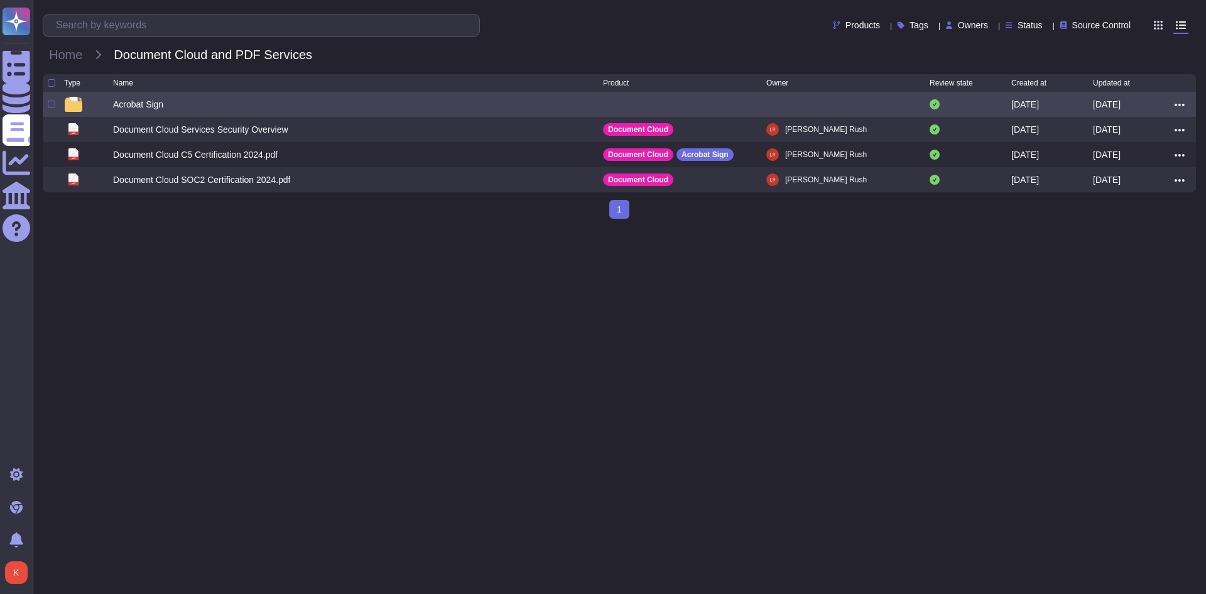
click at [125, 103] on div "Acrobat Sign" at bounding box center [138, 104] width 50 height 13
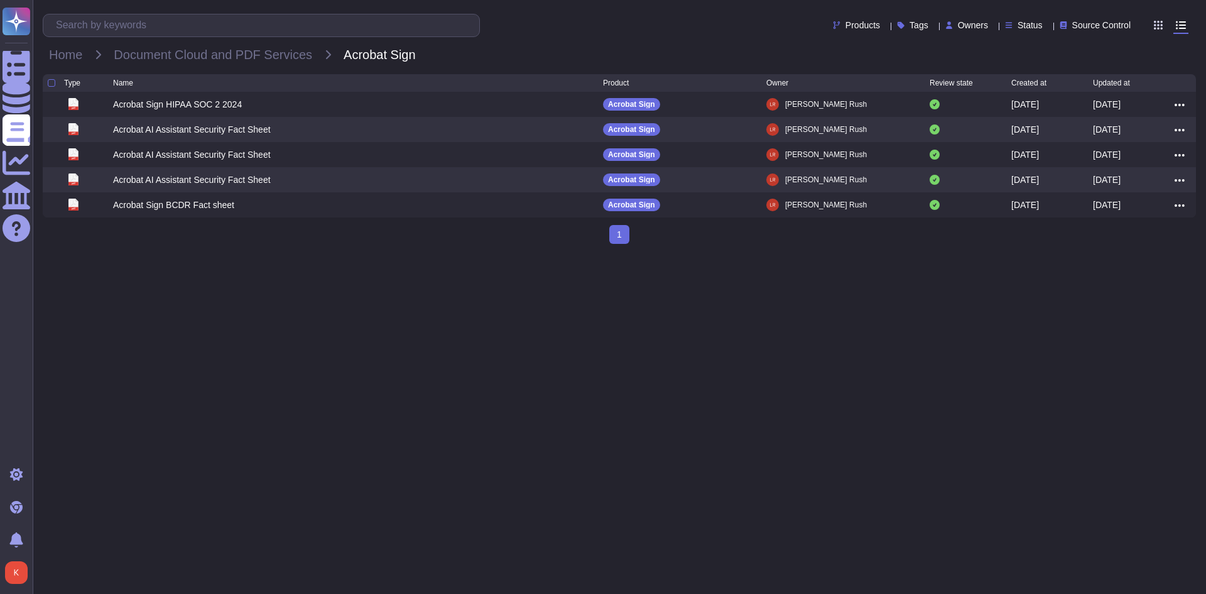
click at [138, 251] on div "Type Name Product Owner Review state Created at Updated at pdf Acrobat Sign HIP…" at bounding box center [619, 164] width 1173 height 180
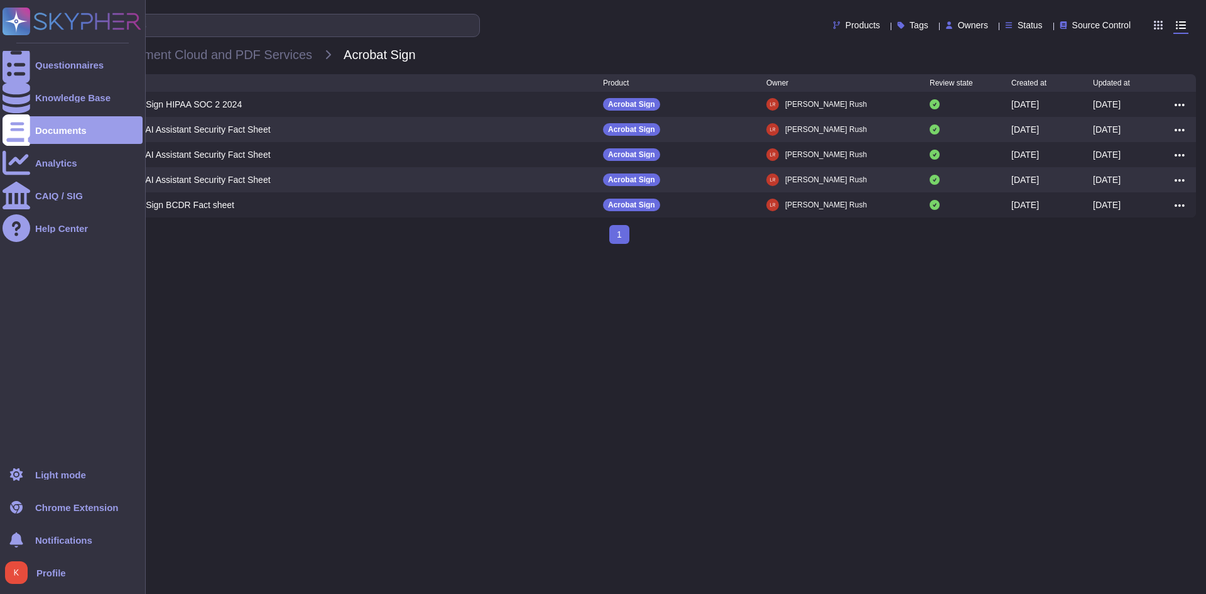
click at [19, 27] on rect at bounding box center [17, 22] width 28 height 28
